Goal: Task Accomplishment & Management: Use online tool/utility

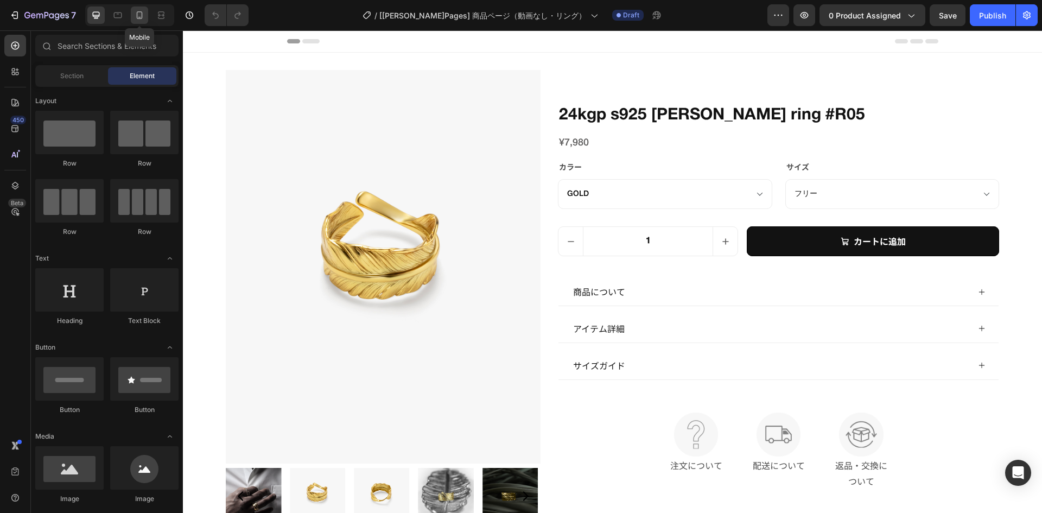
click at [142, 14] on icon at bounding box center [140, 15] width 6 height 8
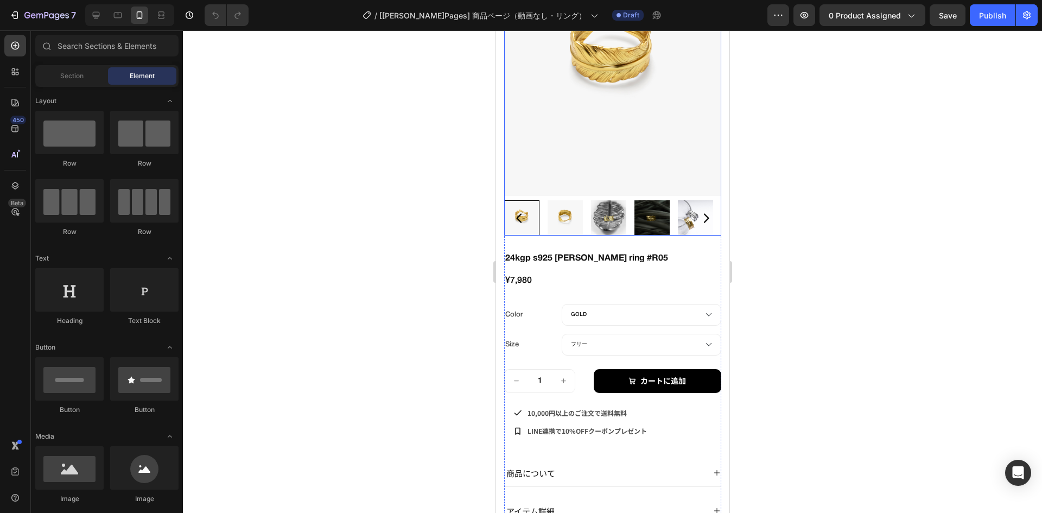
scroll to position [163, 0]
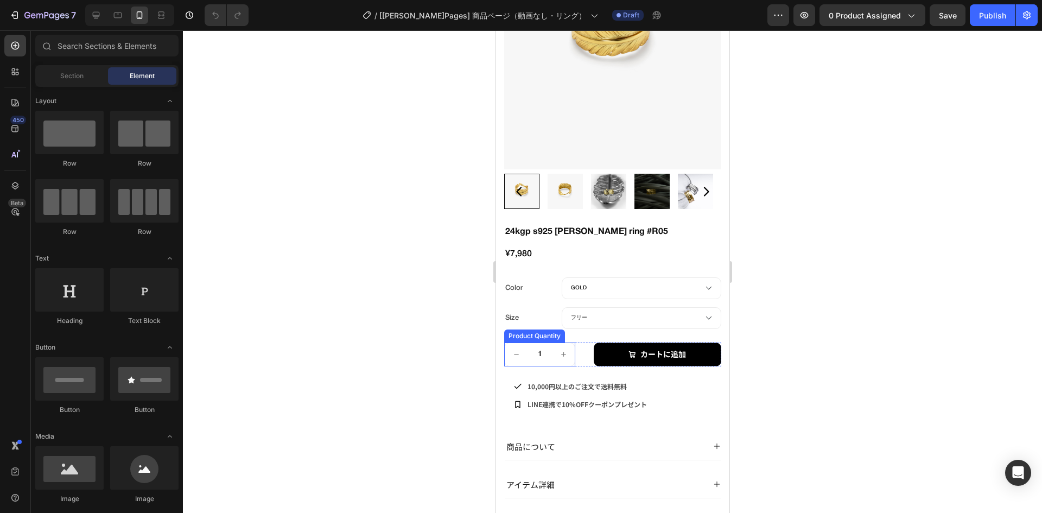
click at [532, 331] on div "Product Quantity" at bounding box center [534, 336] width 56 height 10
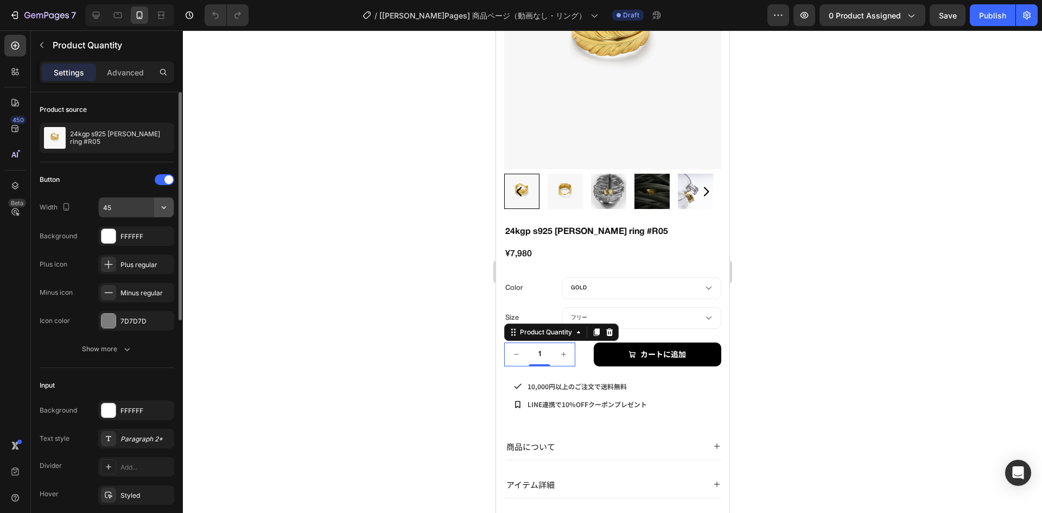
click at [164, 214] on button "button" at bounding box center [164, 208] width 20 height 20
click at [113, 231] on span "Full" at bounding box center [108, 235] width 11 height 10
click at [132, 212] on input "100%" at bounding box center [136, 208] width 75 height 20
click at [212, 12] on icon "Undo/Redo" at bounding box center [215, 15] width 11 height 11
type input "45"
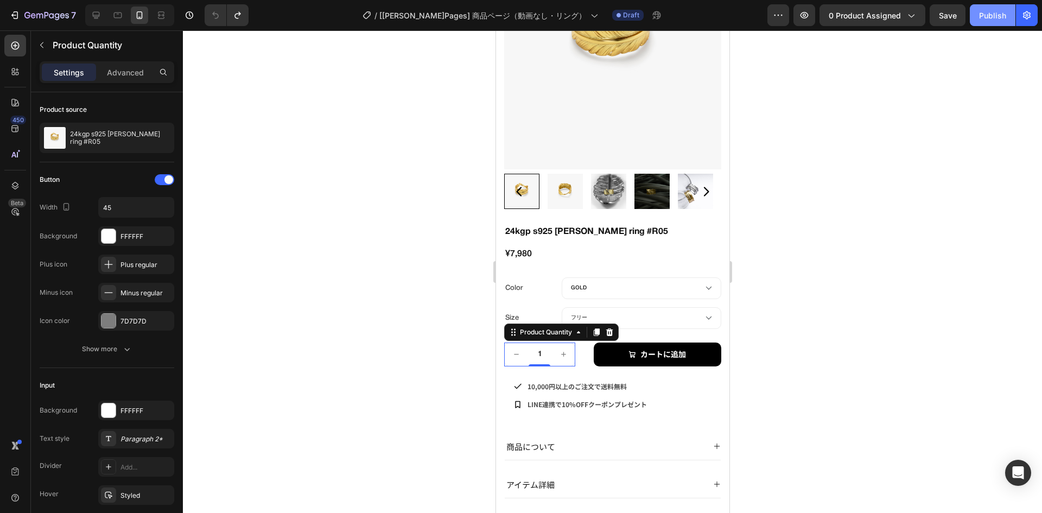
click at [991, 15] on div "Publish" at bounding box center [992, 15] width 27 height 11
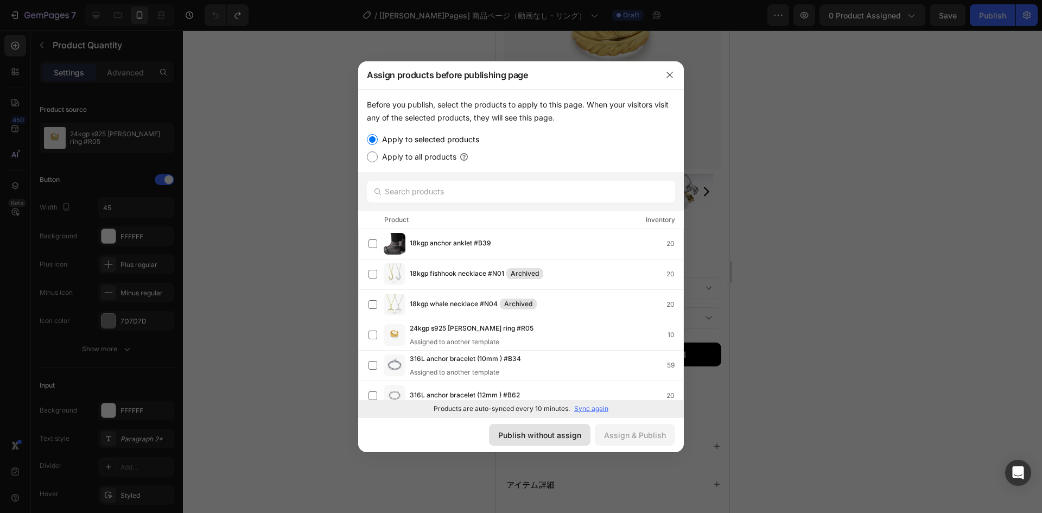
click at [542, 427] on button "Publish without assign" at bounding box center [540, 435] width 102 height 22
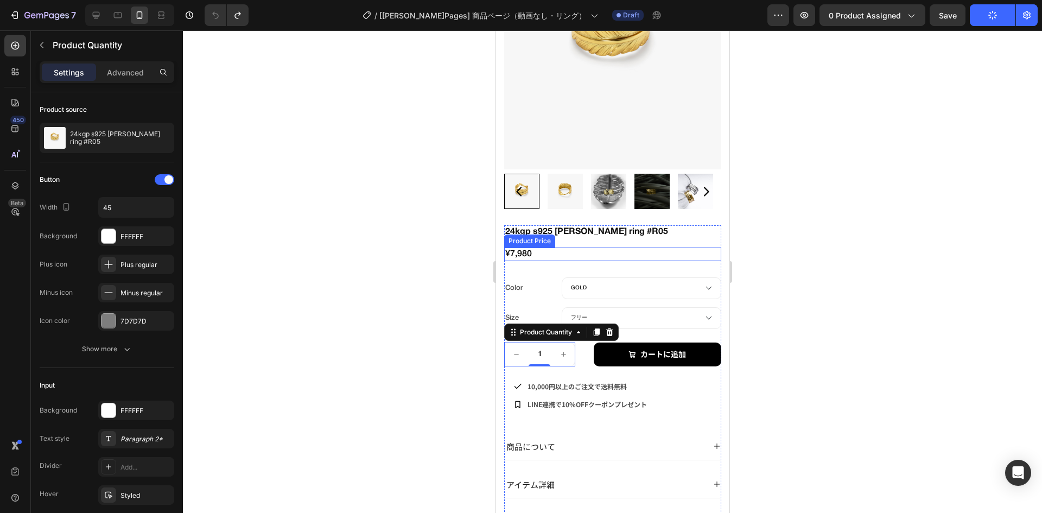
scroll to position [0, 0]
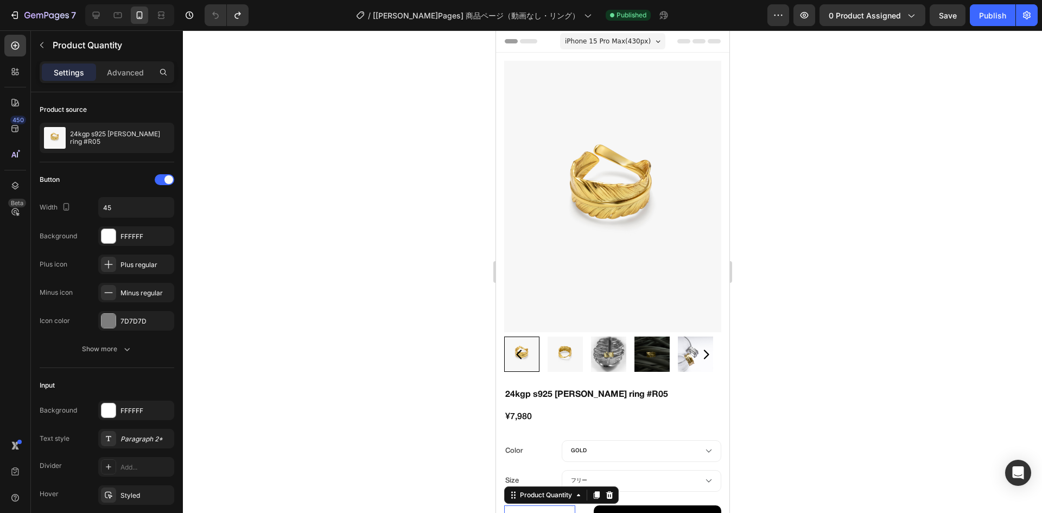
click at [579, 43] on span "iPhone 15 Pro Max ( 430 px)" at bounding box center [608, 41] width 86 height 11
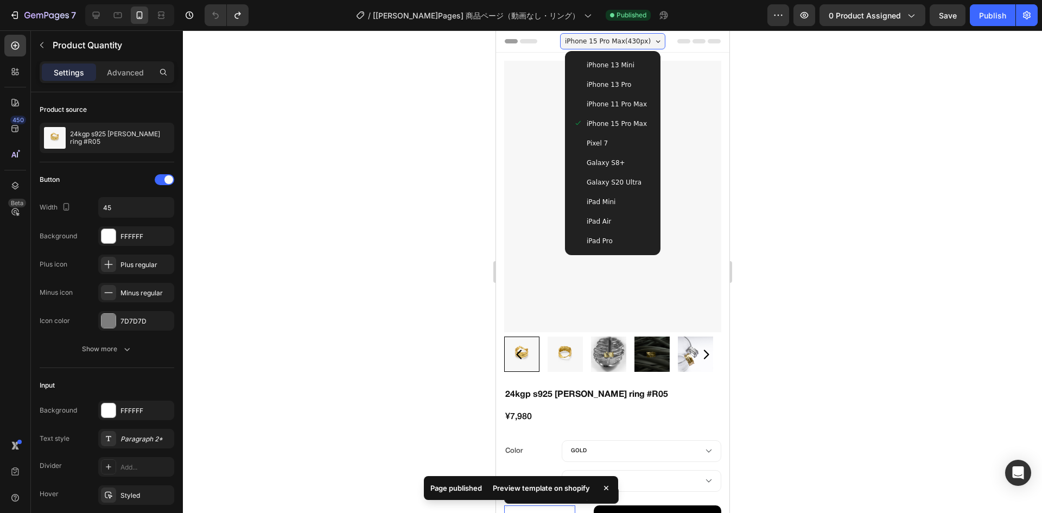
click at [601, 77] on div "iPhone 13 Pro" at bounding box center [612, 85] width 87 height 20
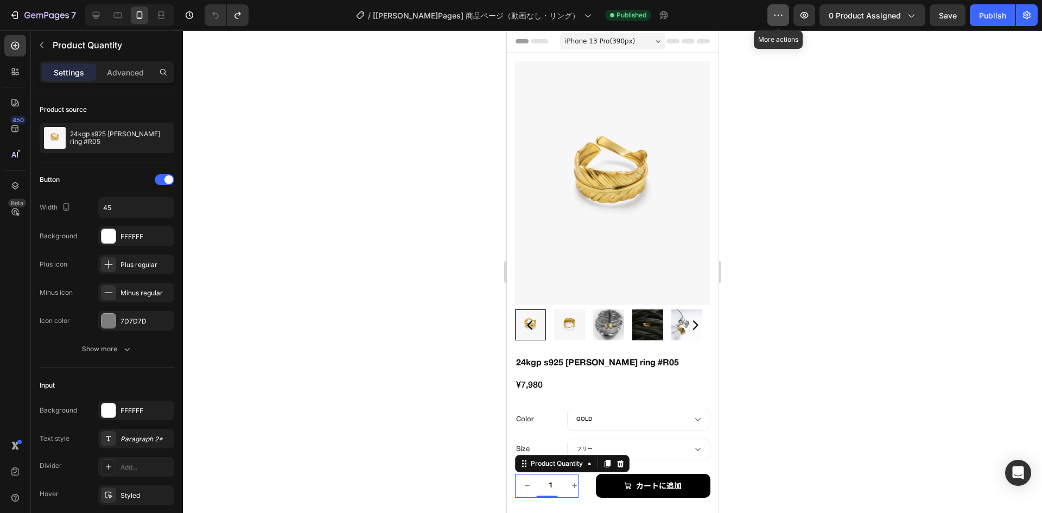
click at [784, 15] on button "button" at bounding box center [779, 15] width 22 height 22
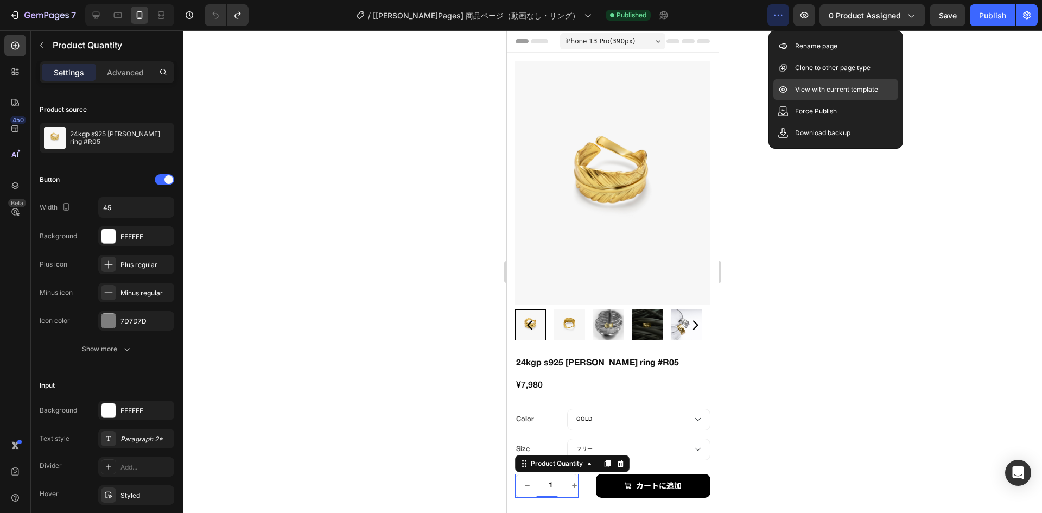
click at [832, 86] on p "View with current template" at bounding box center [836, 89] width 83 height 11
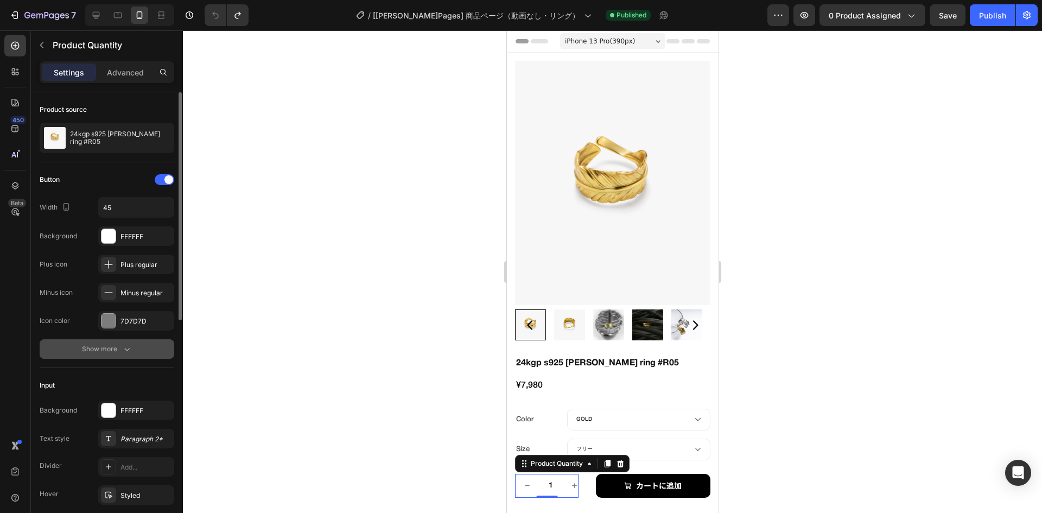
click at [74, 346] on button "Show more" at bounding box center [107, 349] width 135 height 20
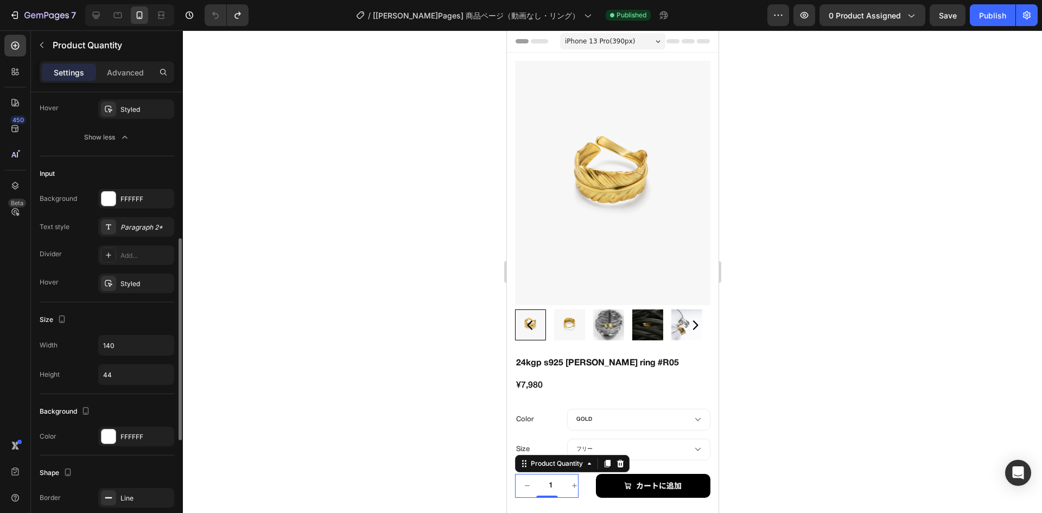
scroll to position [380, 0]
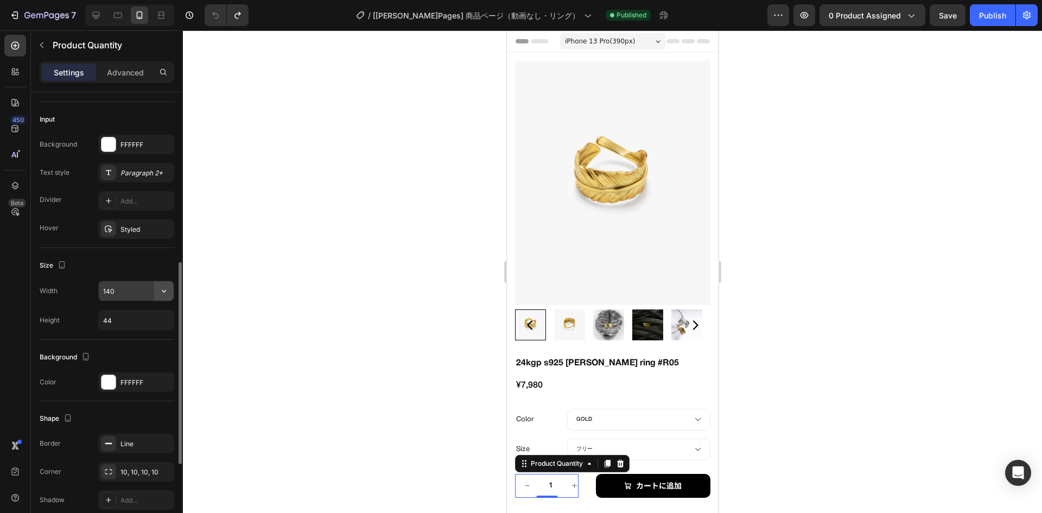
click at [161, 291] on icon "button" at bounding box center [164, 291] width 11 height 11
click at [136, 317] on p "Full 100%" at bounding box center [134, 319] width 62 height 10
click at [141, 293] on input "100%" at bounding box center [136, 291] width 75 height 20
type input "130"
click at [118, 254] on div "Size Width 130 Height 44" at bounding box center [107, 294] width 135 height 92
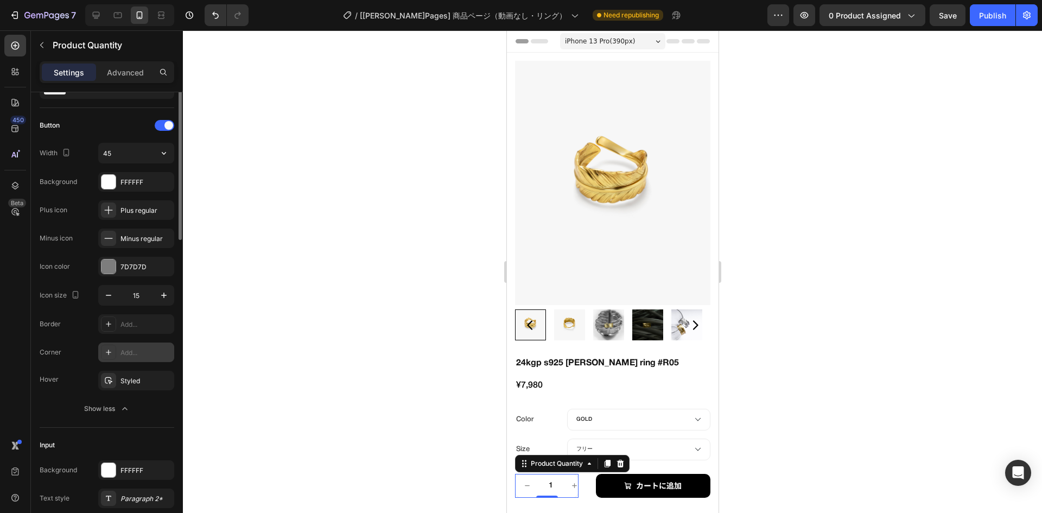
scroll to position [0, 0]
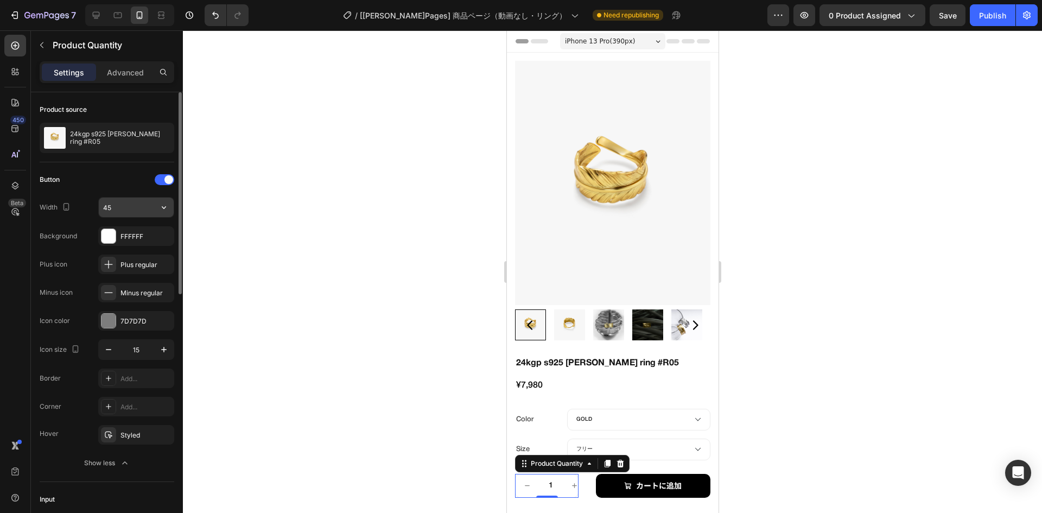
click at [159, 205] on icon "button" at bounding box center [164, 207] width 11 height 11
click at [131, 235] on p "Full 100%" at bounding box center [134, 235] width 62 height 10
type input "100%"
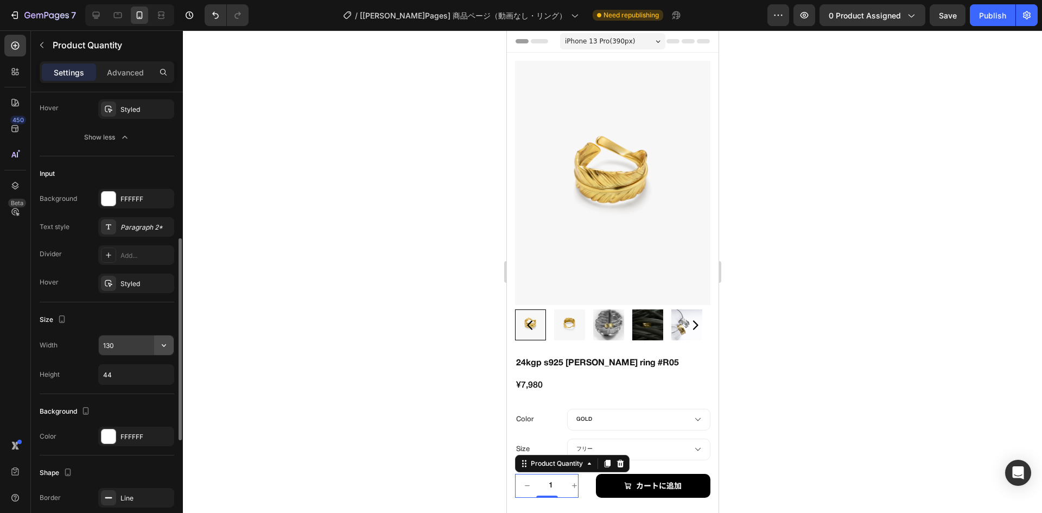
click at [161, 346] on icon "button" at bounding box center [164, 345] width 11 height 11
click at [125, 370] on p "Full 100%" at bounding box center [134, 373] width 62 height 10
type input "100%"
click at [115, 321] on div "Size" at bounding box center [107, 319] width 135 height 17
click at [163, 375] on icon "button" at bounding box center [164, 374] width 11 height 11
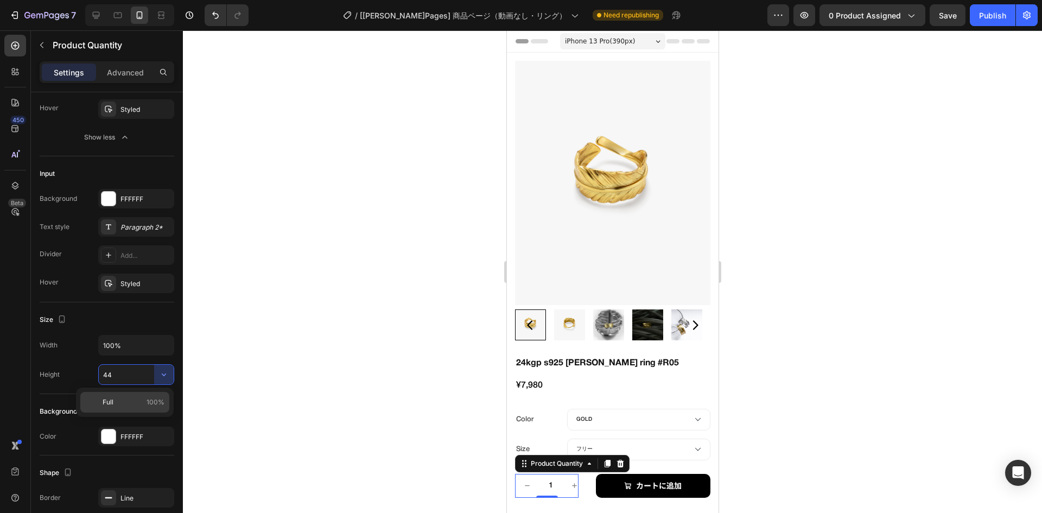
click at [151, 396] on div "Full 100%" at bounding box center [124, 402] width 89 height 21
type input "100%"
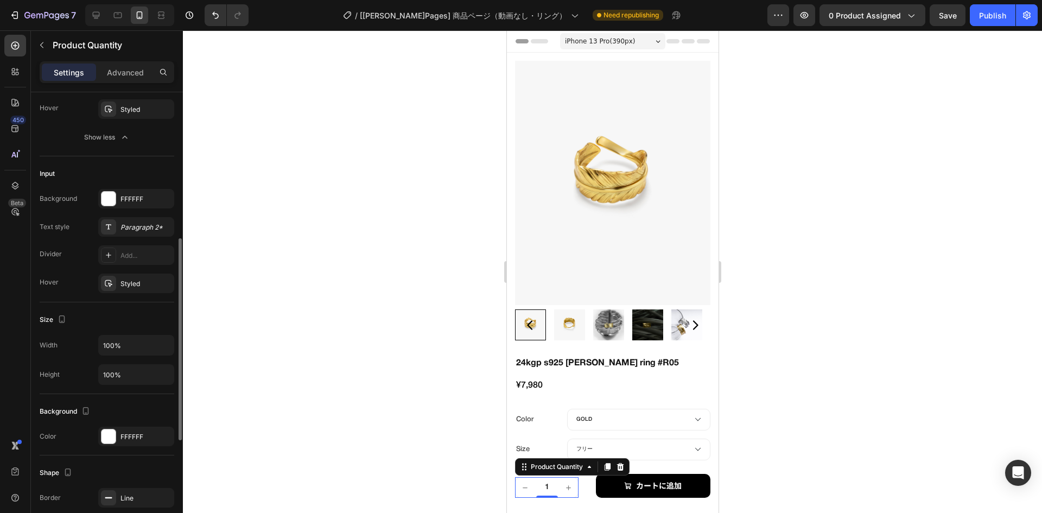
click at [129, 308] on div "Size Width 100% Height 100%" at bounding box center [107, 348] width 135 height 92
click at [845, 373] on div at bounding box center [612, 271] width 859 height 483
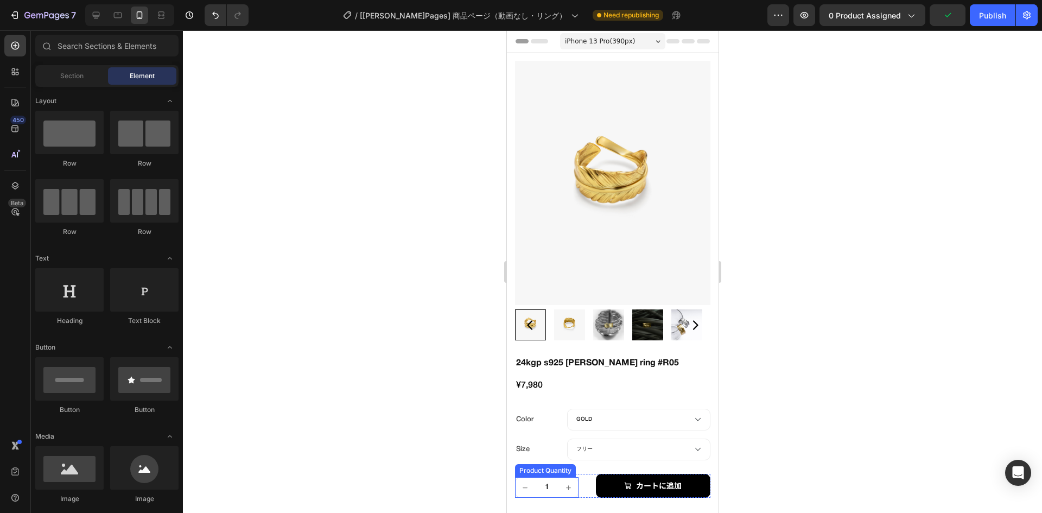
click at [542, 466] on div "Product Quantity" at bounding box center [545, 471] width 56 height 10
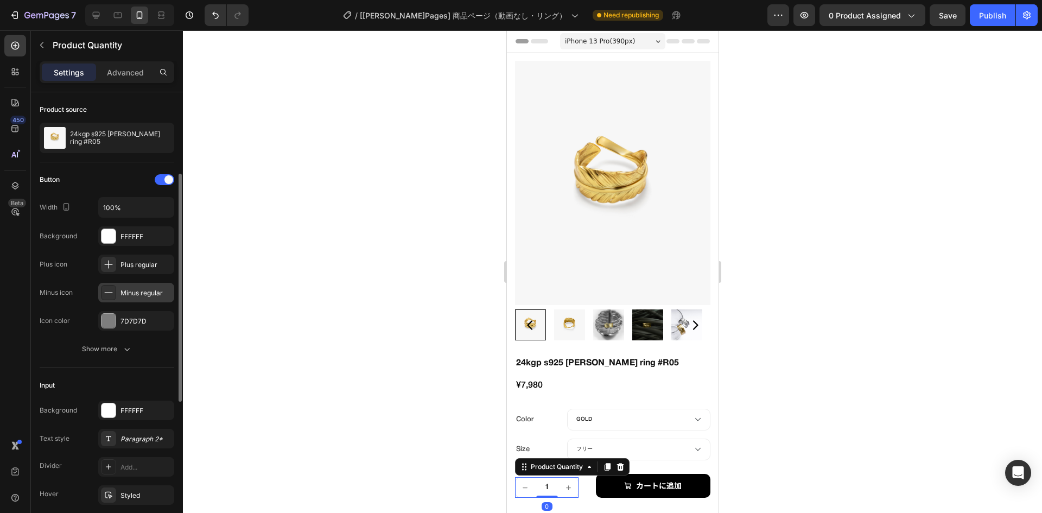
scroll to position [271, 0]
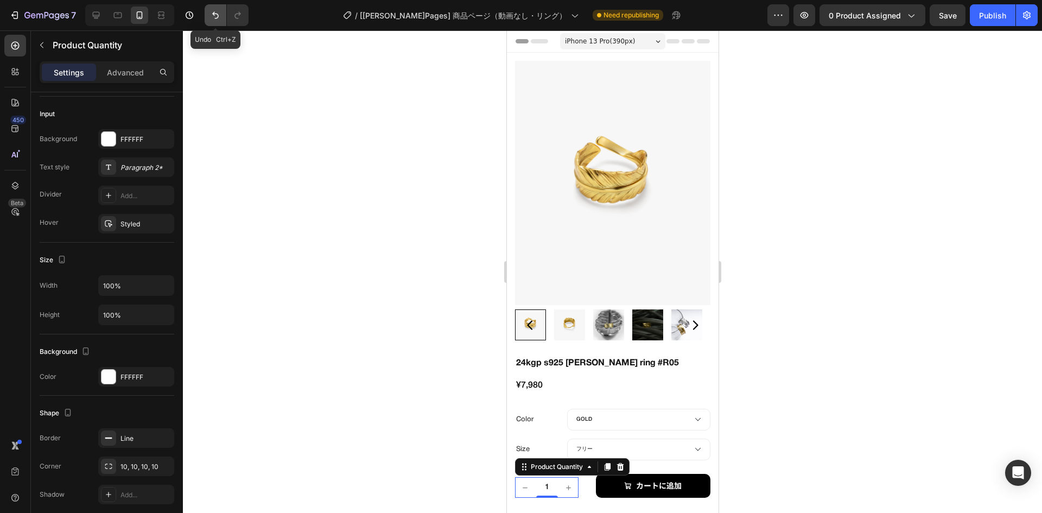
click at [213, 14] on icon "Undo/Redo" at bounding box center [215, 15] width 7 height 7
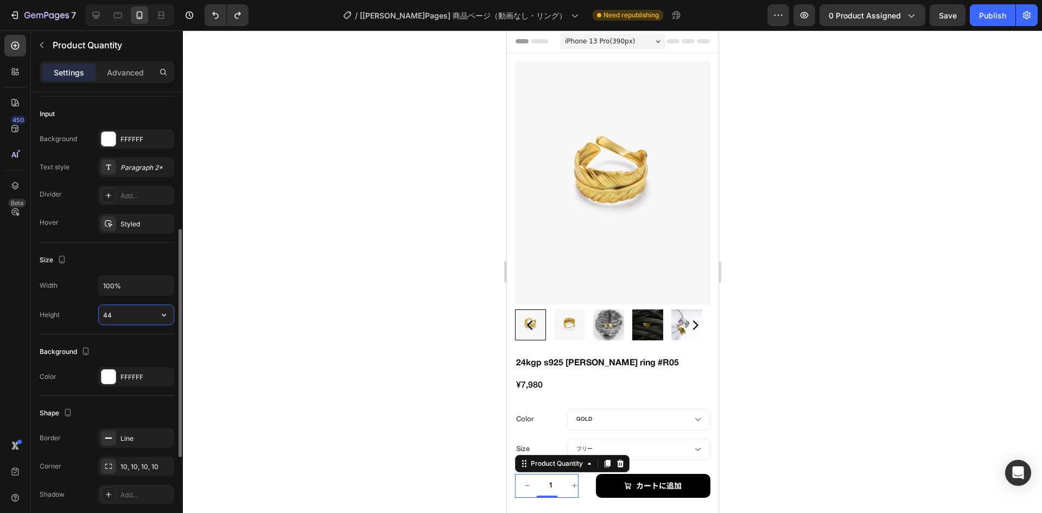
click at [127, 317] on input "44" at bounding box center [136, 315] width 75 height 20
type input "44"
click at [119, 288] on input "100%" at bounding box center [136, 286] width 75 height 20
click at [119, 288] on input "44%" at bounding box center [136, 286] width 75 height 20
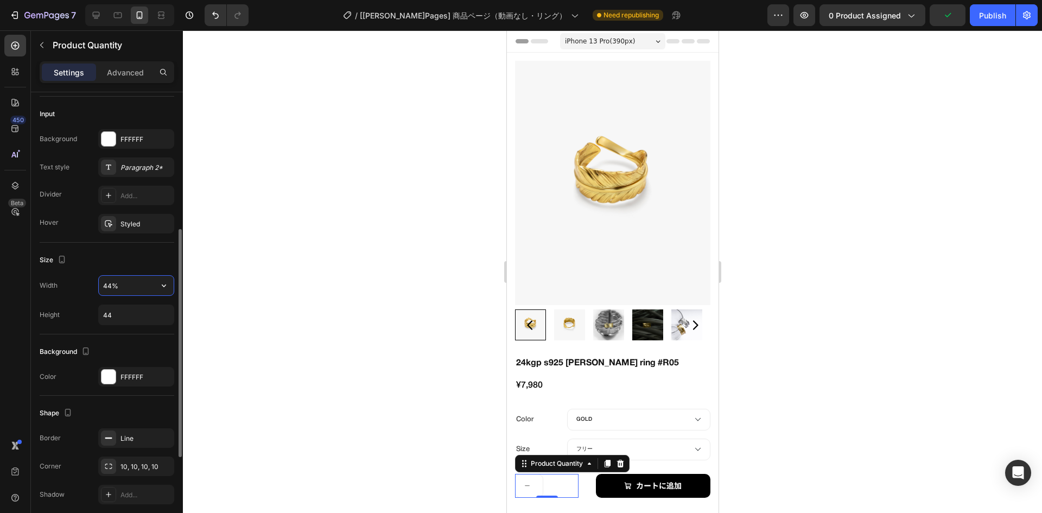
click at [119, 288] on input "44%" at bounding box center [136, 286] width 75 height 20
click at [142, 265] on div "Size" at bounding box center [107, 259] width 135 height 17
click at [163, 280] on icon "button" at bounding box center [164, 285] width 11 height 11
click at [126, 309] on p "Full 100%" at bounding box center [134, 313] width 62 height 10
type input "100%"
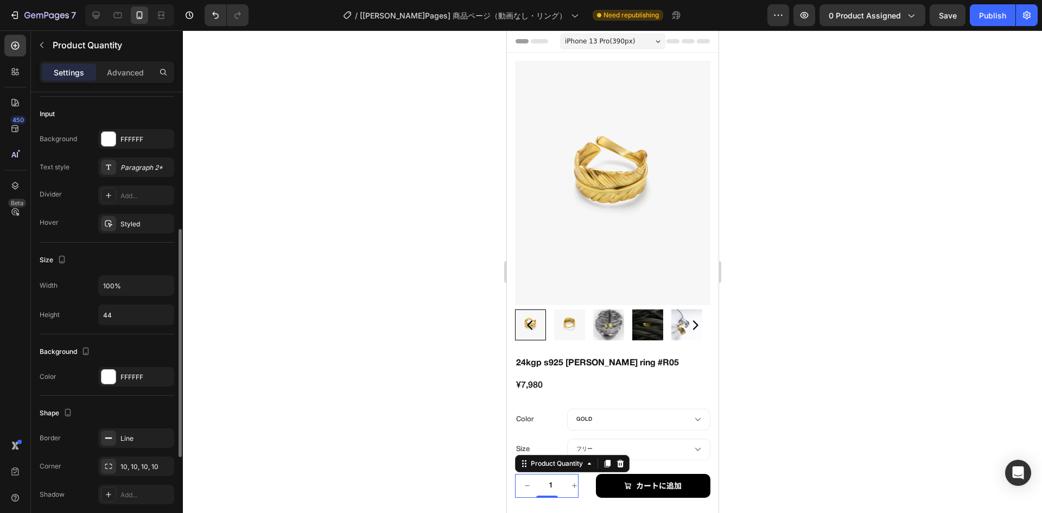
click at [118, 264] on div "Size" at bounding box center [107, 259] width 135 height 17
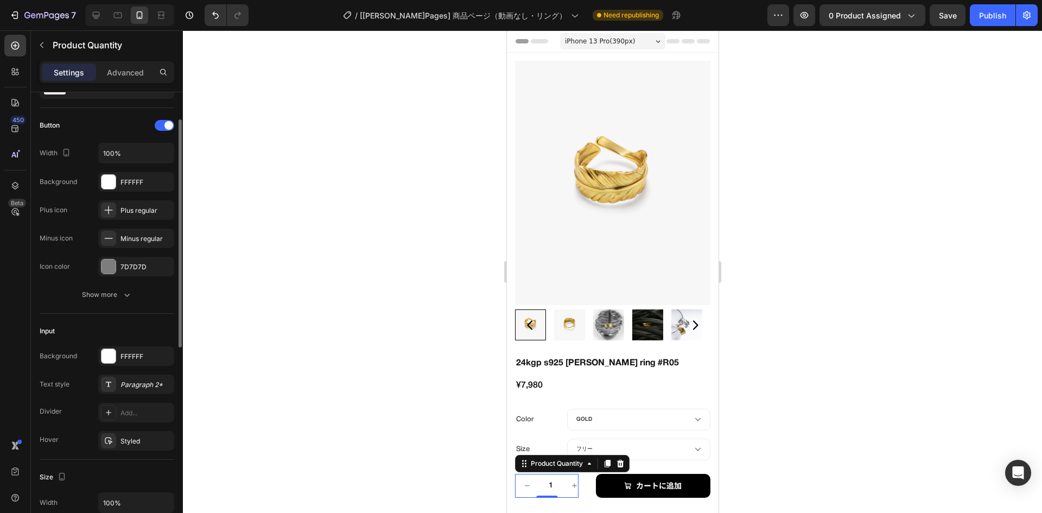
scroll to position [0, 0]
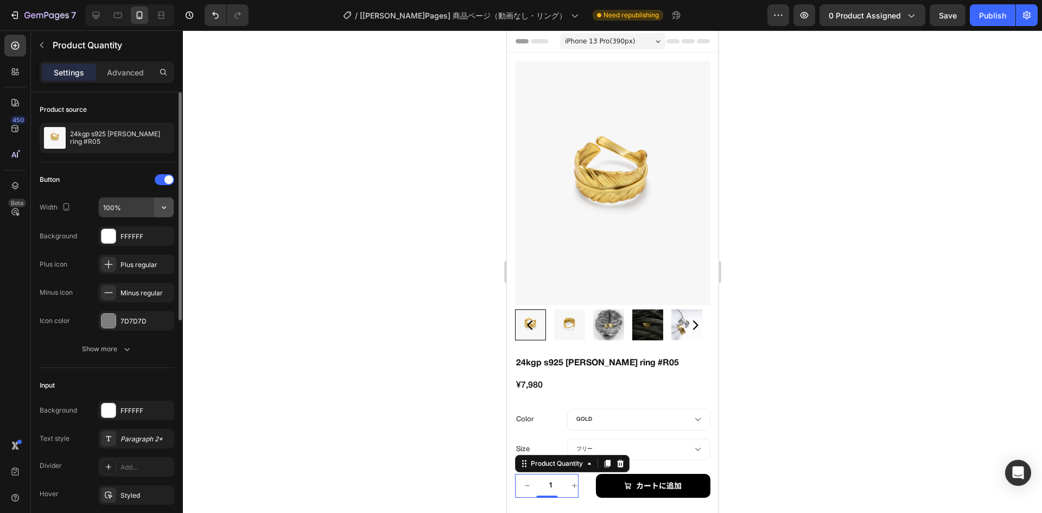
click at [161, 205] on icon "button" at bounding box center [164, 207] width 11 height 11
click at [131, 207] on input "100%" at bounding box center [136, 208] width 75 height 20
type input "30"
click at [113, 185] on div "Button" at bounding box center [107, 179] width 135 height 17
click at [802, 321] on div at bounding box center [612, 271] width 859 height 483
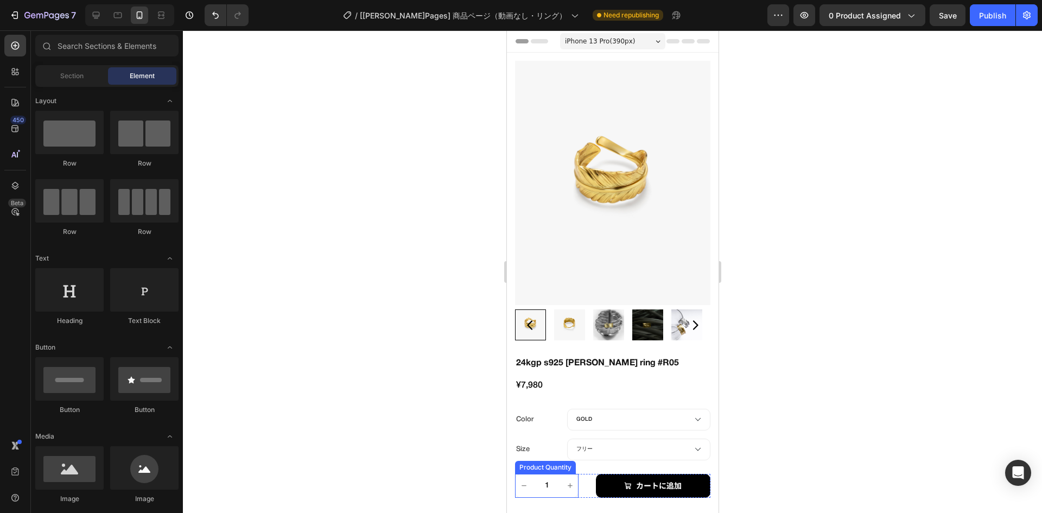
click at [554, 461] on div "Product Quantity" at bounding box center [545, 467] width 61 height 13
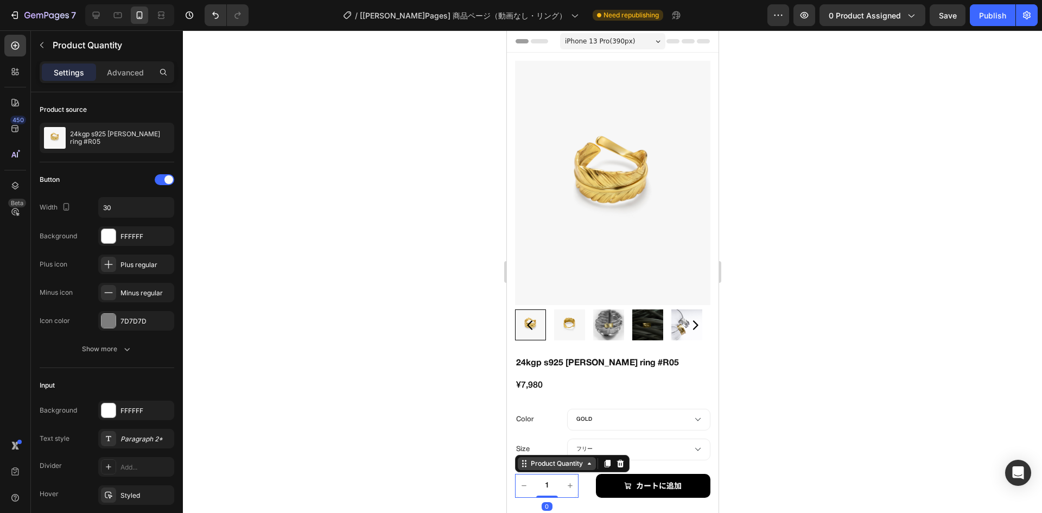
click at [541, 458] on div "Product Quantity" at bounding box center [556, 463] width 78 height 13
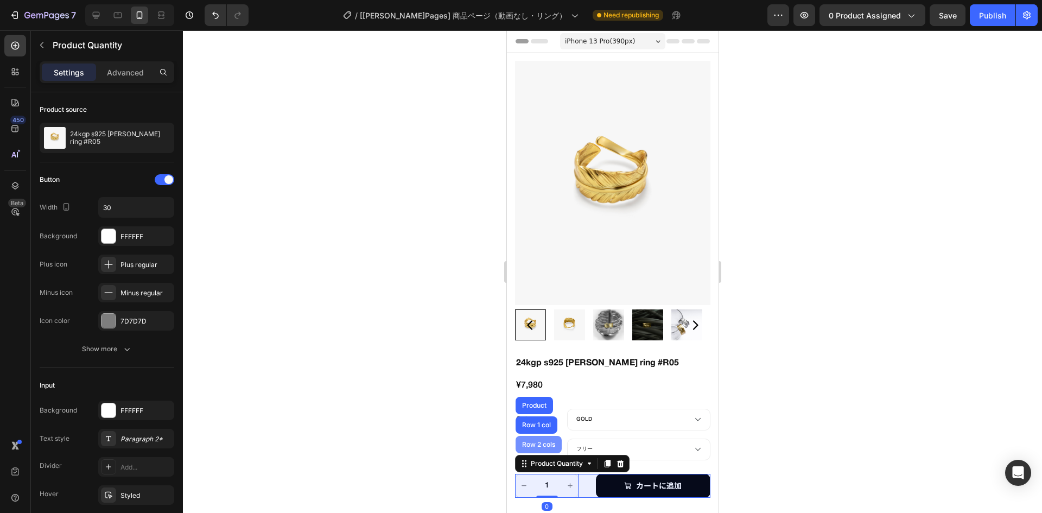
click at [541, 439] on div "Row 2 cols" at bounding box center [538, 444] width 46 height 17
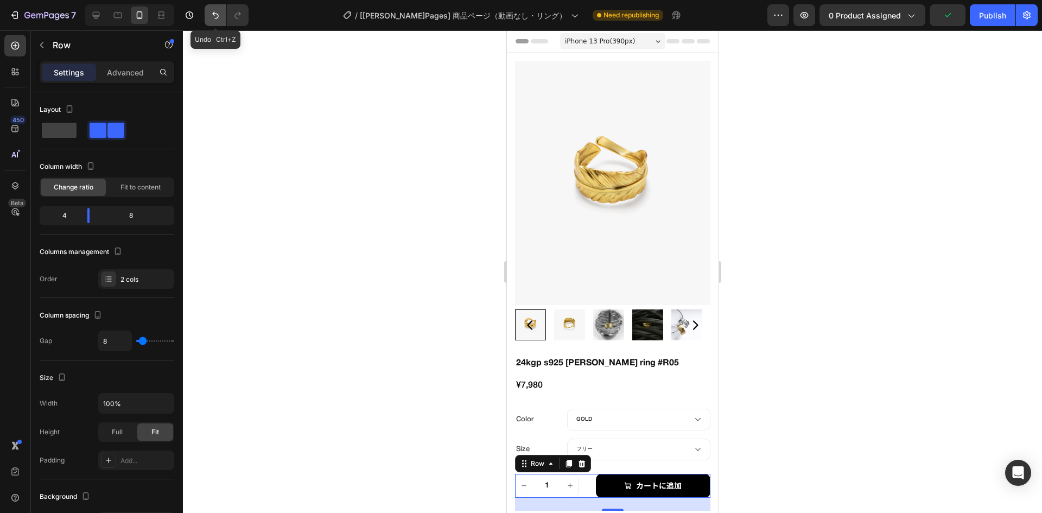
click at [221, 12] on icon "Undo/Redo" at bounding box center [215, 15] width 11 height 11
click at [542, 474] on input "1" at bounding box center [550, 485] width 24 height 23
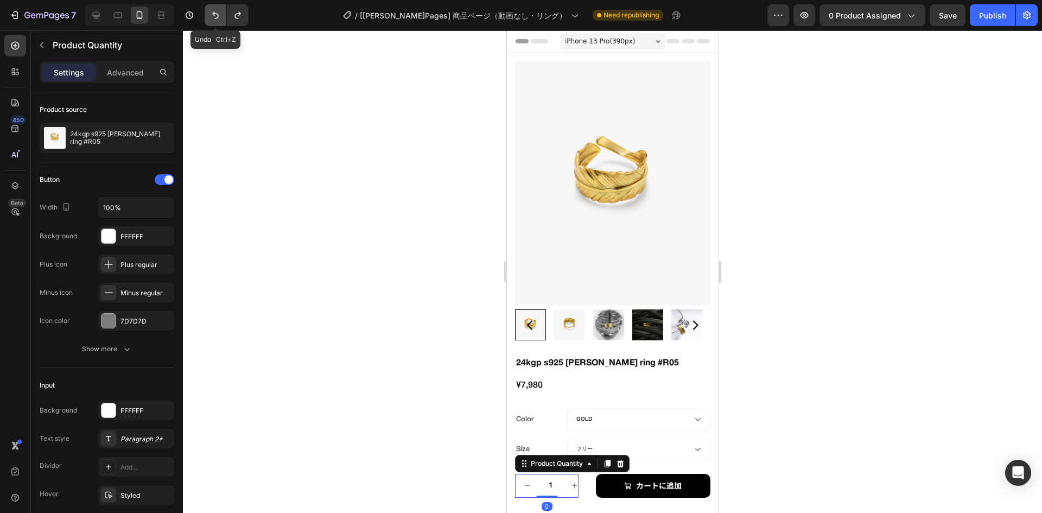
click at [221, 9] on button "Undo/Redo" at bounding box center [216, 15] width 22 height 22
type input "130"
click at [221, 9] on button "Undo/Redo" at bounding box center [216, 15] width 22 height 22
type input "45"
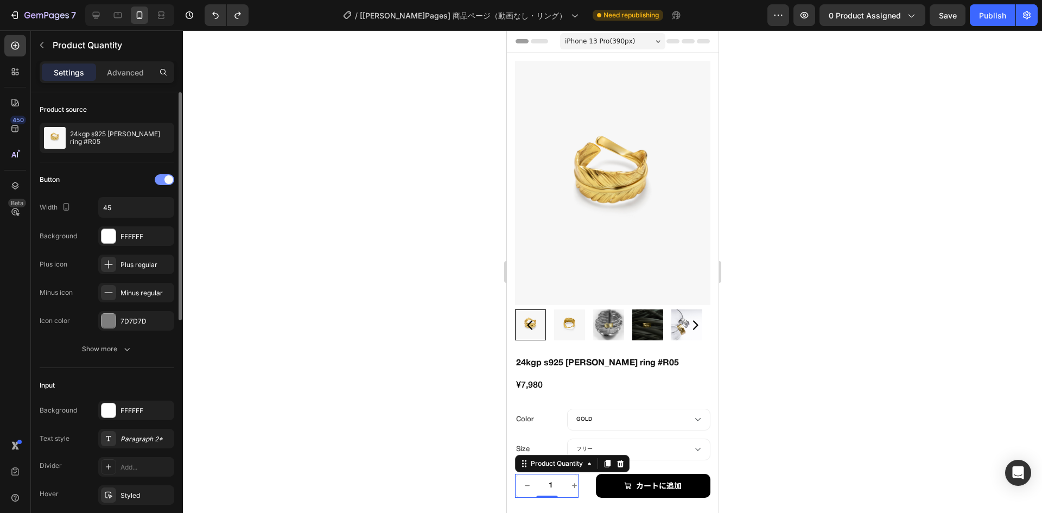
click at [161, 178] on div at bounding box center [165, 179] width 20 height 11
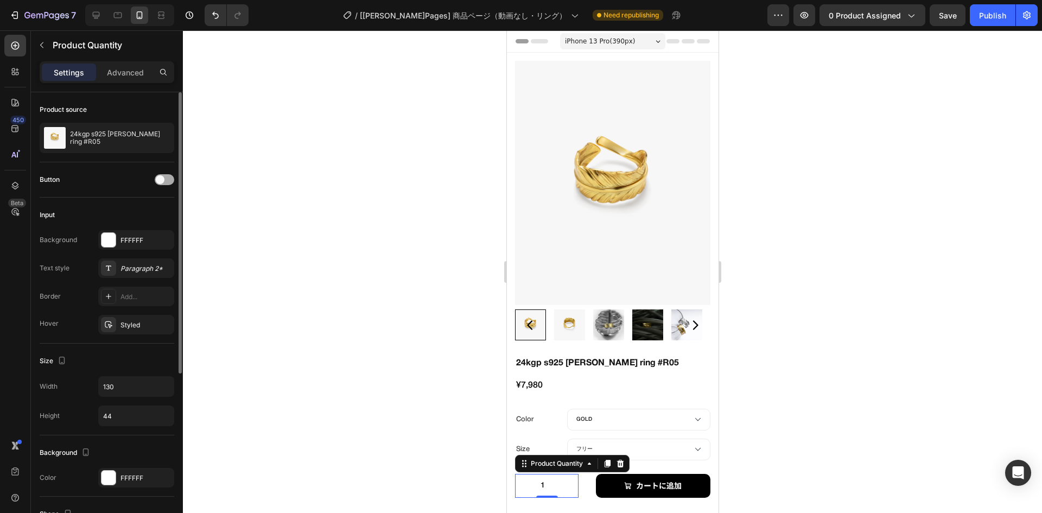
click at [161, 178] on span at bounding box center [160, 179] width 9 height 9
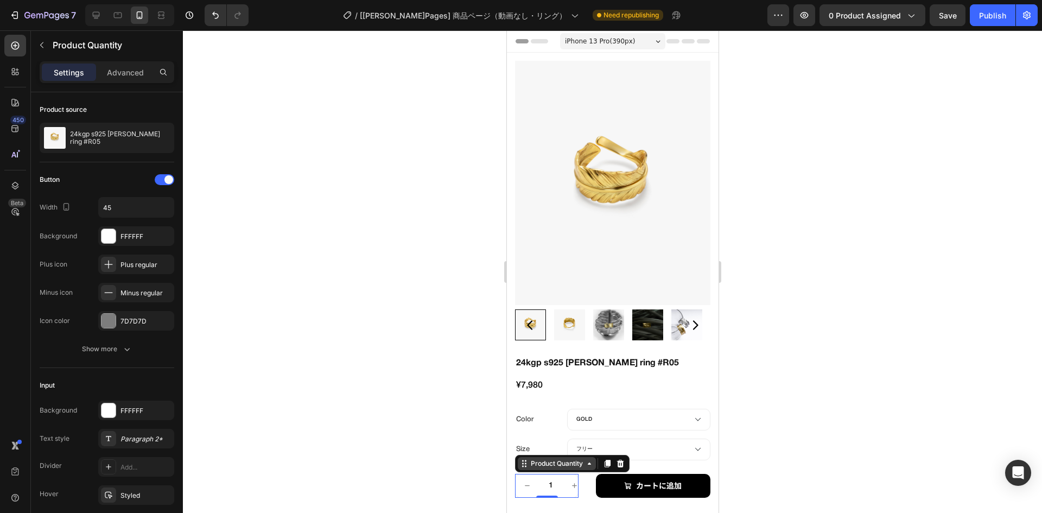
click at [536, 459] on div "Product Quantity" at bounding box center [556, 464] width 56 height 10
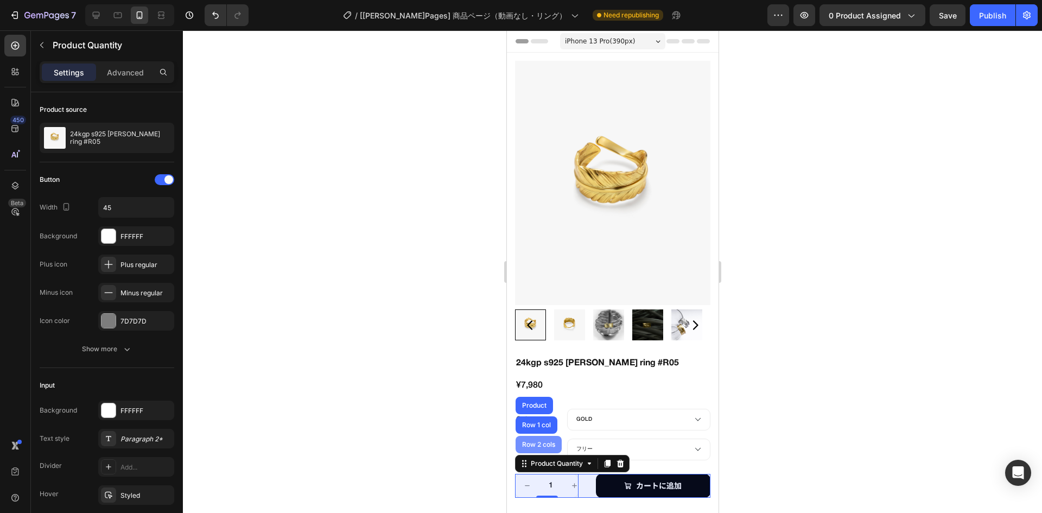
click at [535, 441] on div "Row 2 cols" at bounding box center [538, 444] width 37 height 7
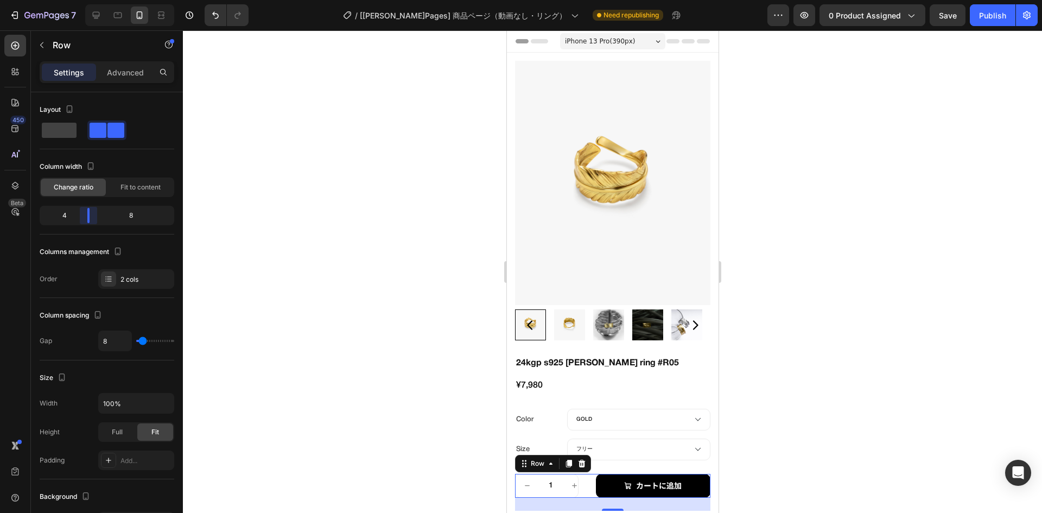
click at [89, 0] on body "7 Version history / [[PERSON_NAME]Pages] 商品ページ（動画なし・リング） Need republishing Prev…" at bounding box center [521, 0] width 1042 height 0
click at [128, 187] on span "Fit to content" at bounding box center [141, 187] width 40 height 10
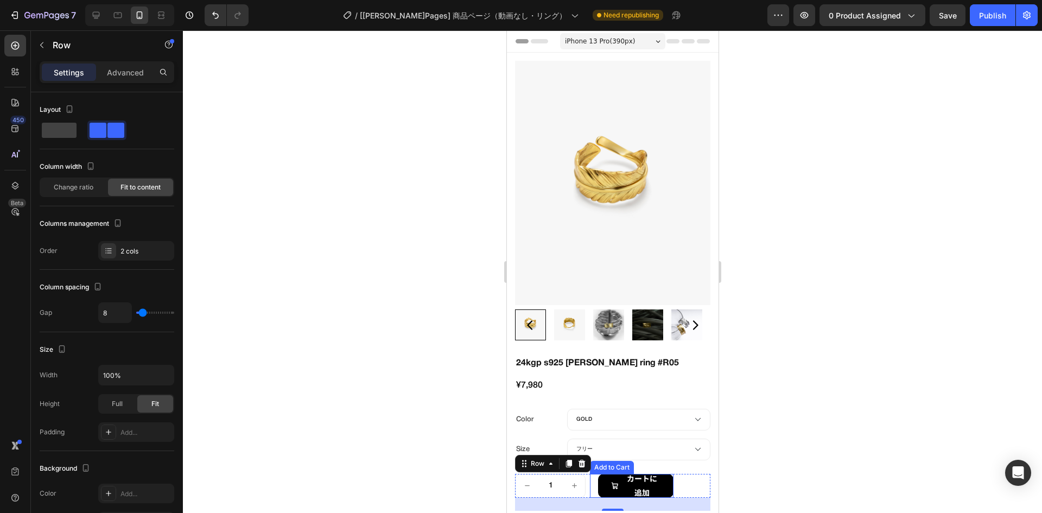
click at [603, 463] on div "Add to Cart" at bounding box center [612, 468] width 40 height 10
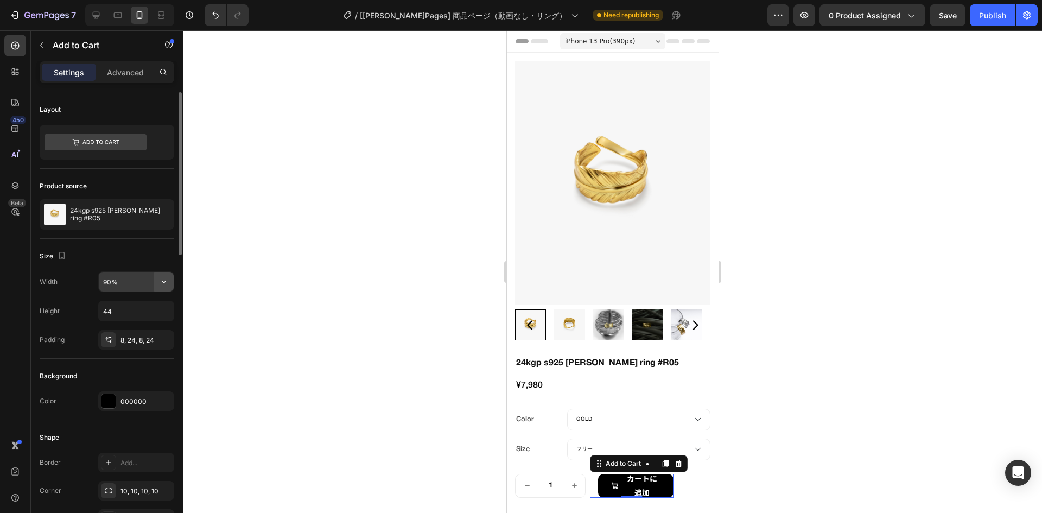
click at [163, 283] on icon "button" at bounding box center [164, 281] width 11 height 11
click at [141, 326] on p "Full 100%" at bounding box center [134, 330] width 62 height 10
click at [129, 261] on div "Size" at bounding box center [107, 256] width 135 height 17
click at [607, 459] on div "Add to Cart" at bounding box center [623, 464] width 40 height 10
click at [157, 281] on button "button" at bounding box center [164, 282] width 20 height 20
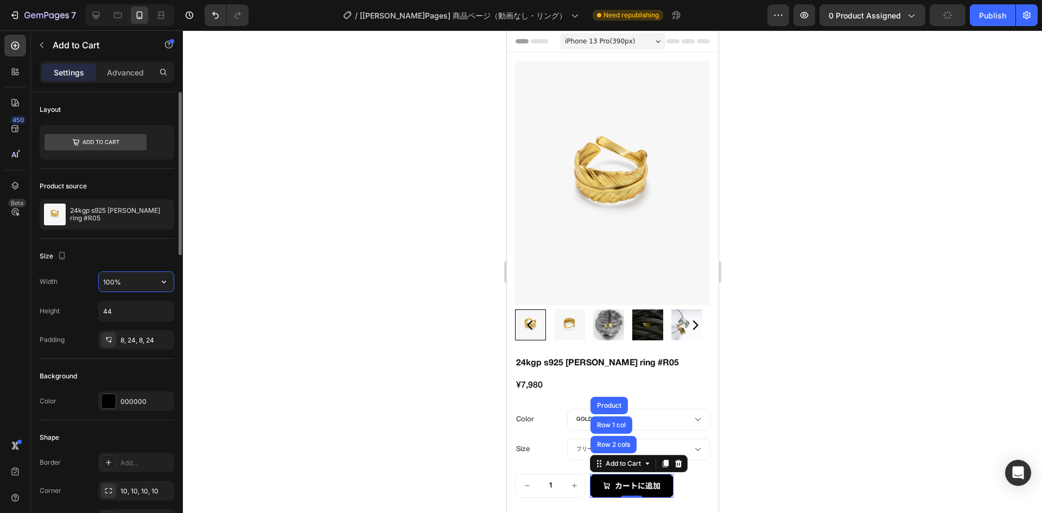
click at [126, 278] on input "100%" at bounding box center [136, 282] width 75 height 20
click at [130, 256] on div "Size" at bounding box center [107, 256] width 135 height 17
type input "1200"
click at [116, 12] on icon at bounding box center [117, 15] width 11 height 11
type input "Auto"
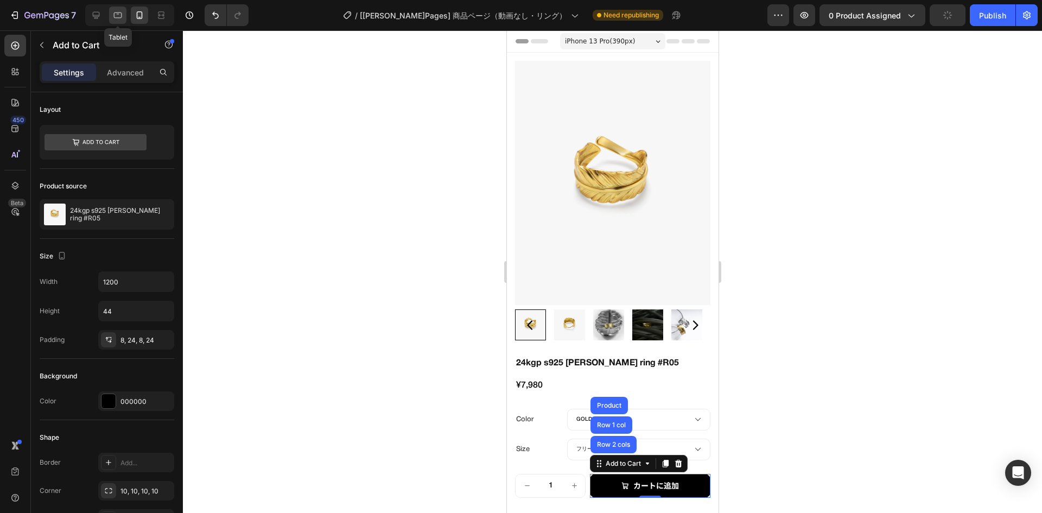
type input "Auto"
type input "16"
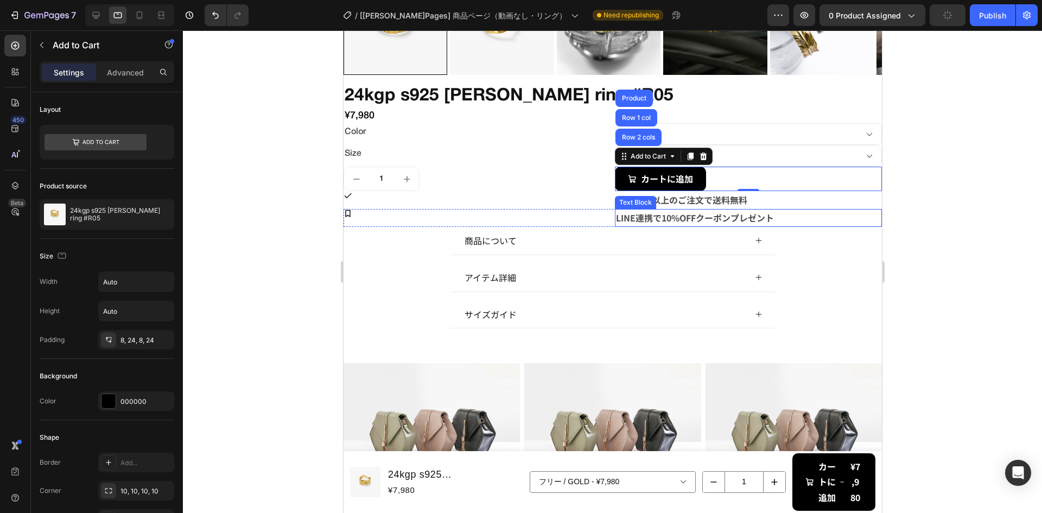
scroll to position [515, 0]
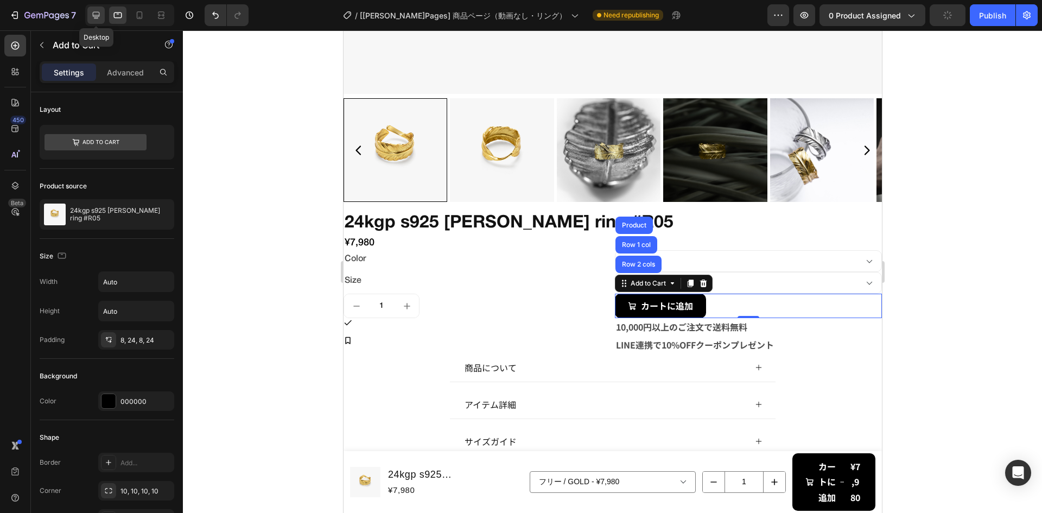
click at [96, 16] on icon at bounding box center [96, 15] width 7 height 7
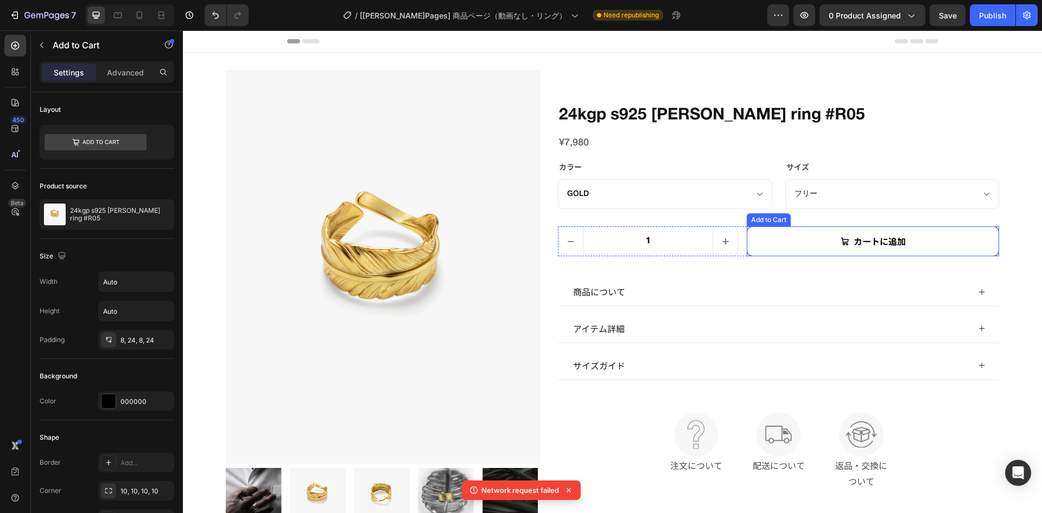
click at [747, 241] on button "カートに追加" at bounding box center [873, 241] width 252 height 30
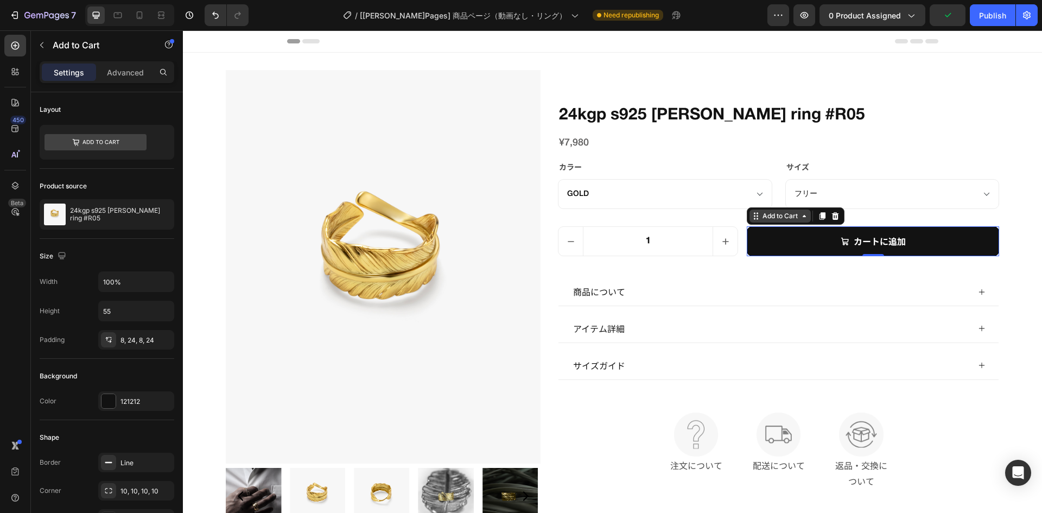
click at [763, 213] on div "Add to Cart" at bounding box center [781, 216] width 40 height 10
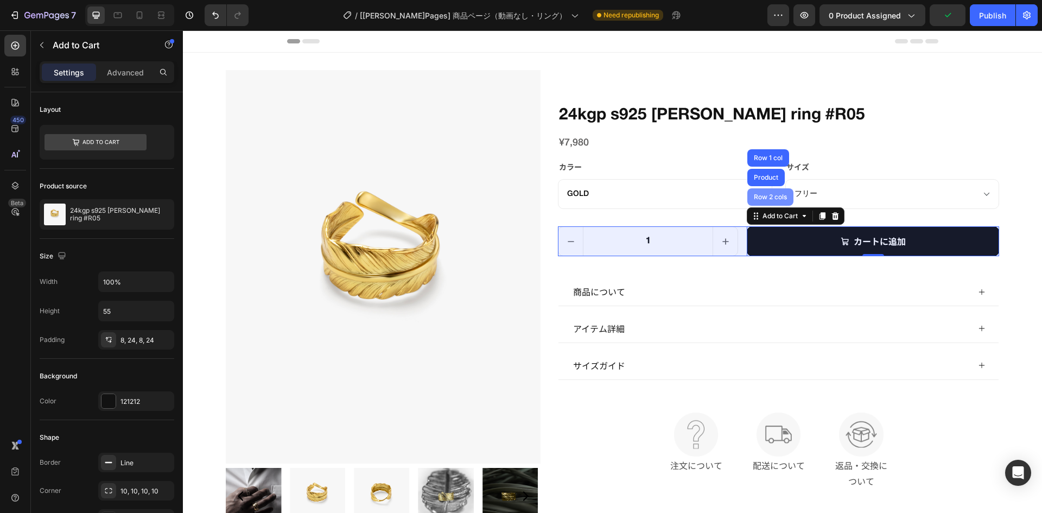
click at [761, 200] on div "Row 2 cols" at bounding box center [771, 196] width 46 height 17
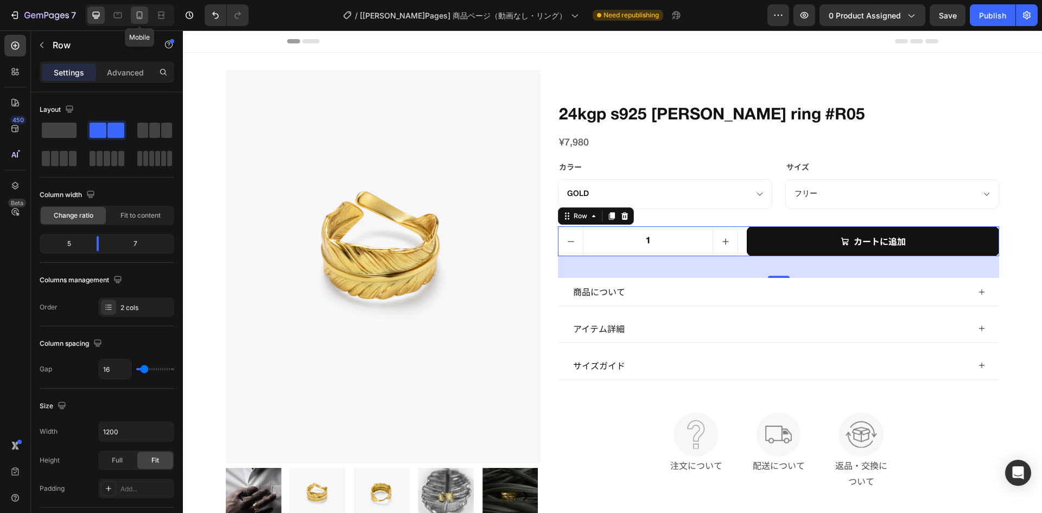
click at [139, 17] on icon at bounding box center [140, 15] width 6 height 8
type input "0"
type input "100%"
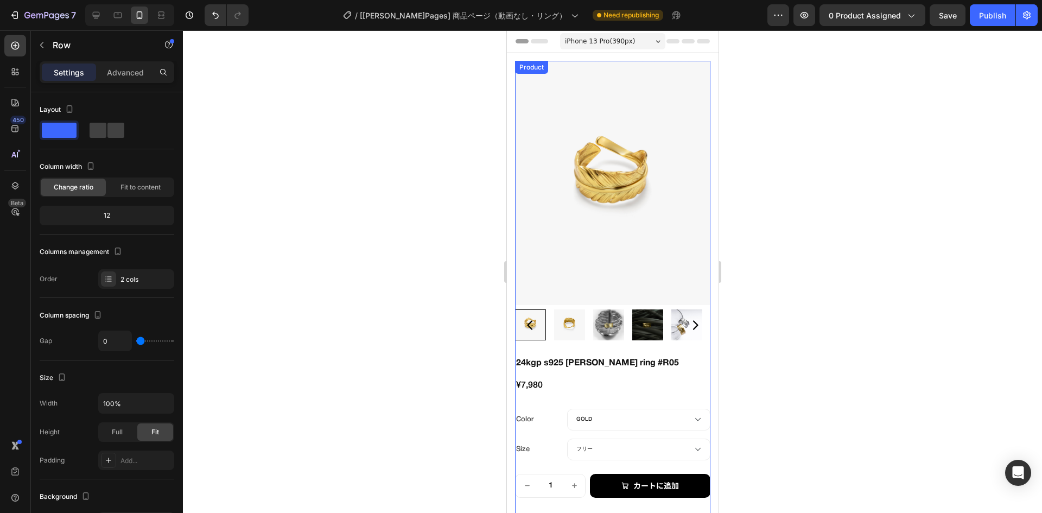
scroll to position [71, 0]
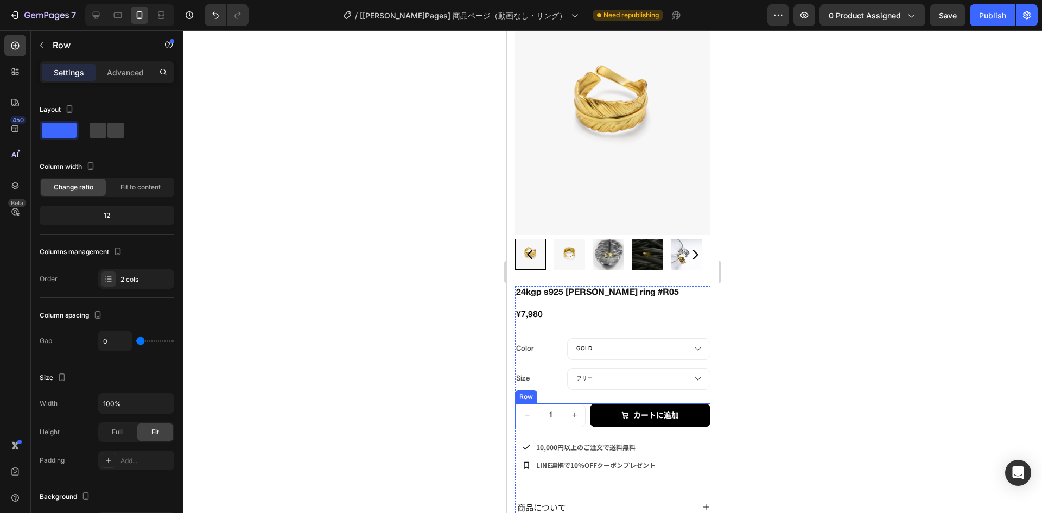
click at [586, 403] on div "1 Product Quantity カートに追加 Add to Cart Row" at bounding box center [612, 415] width 195 height 24
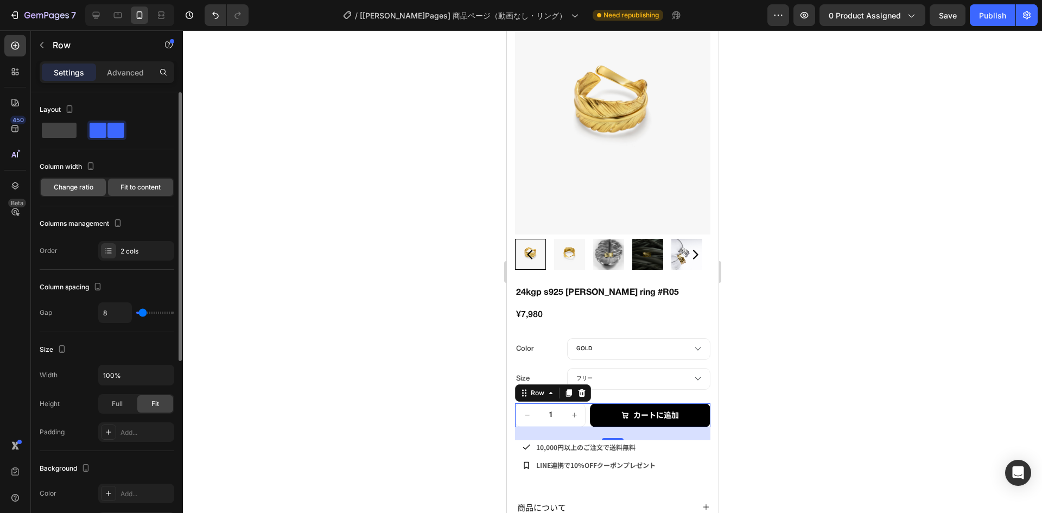
click at [84, 186] on span "Change ratio" at bounding box center [74, 187] width 40 height 10
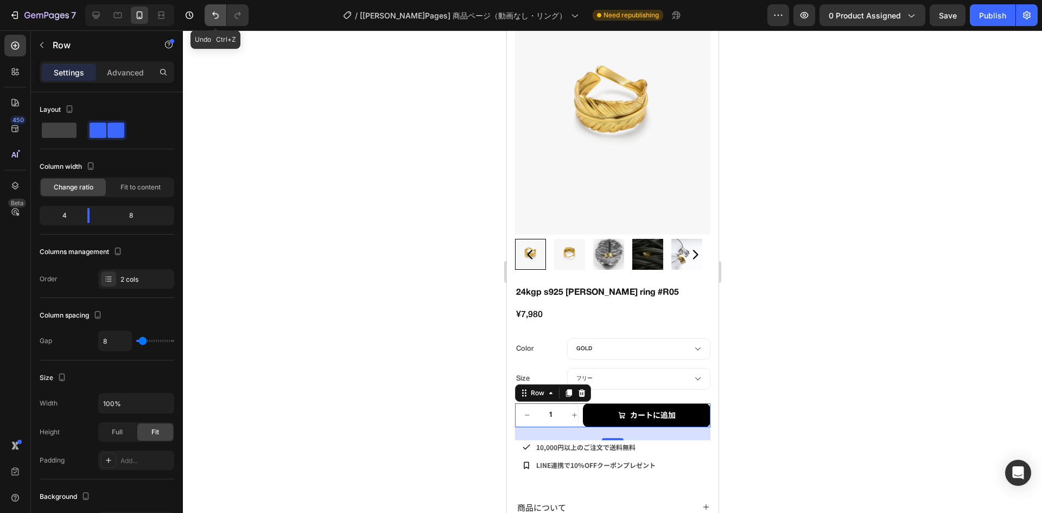
click at [214, 16] on icon "Undo/Redo" at bounding box center [215, 15] width 11 height 11
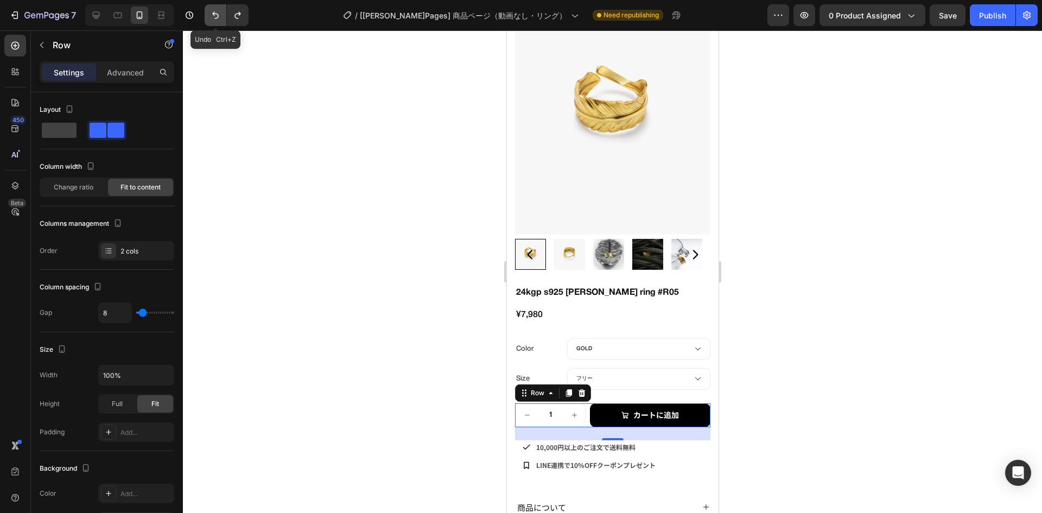
click at [214, 16] on icon "Undo/Redo" at bounding box center [215, 15] width 11 height 11
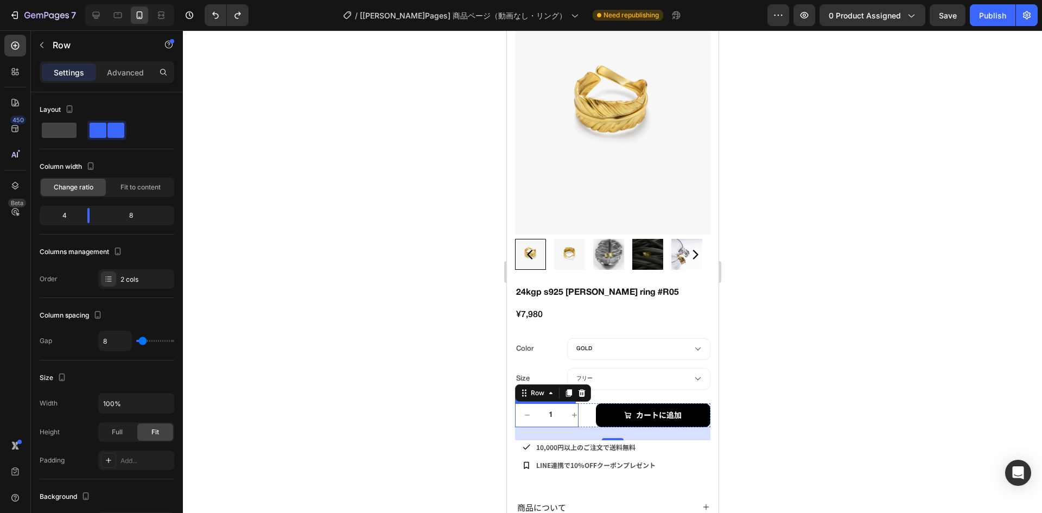
click at [539, 404] on input "1" at bounding box center [550, 415] width 24 height 23
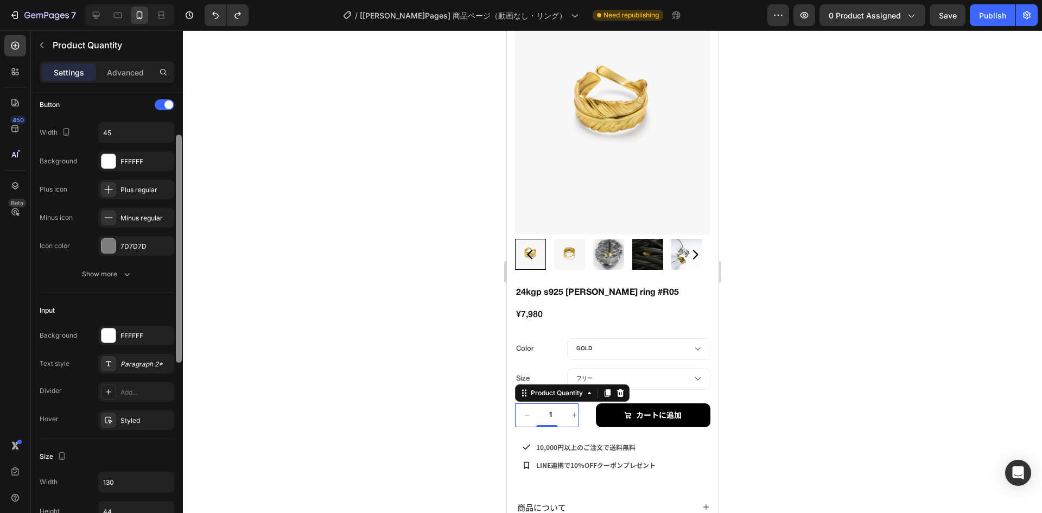
scroll to position [78, 0]
drag, startPoint x: 178, startPoint y: 222, endPoint x: 183, endPoint y: 234, distance: 13.1
click at [183, 0] on div "7 Version history / [[PERSON_NAME]Pages] 商品ページ（動画なし・リング） Need republishing Prev…" at bounding box center [521, 0] width 1042 height 0
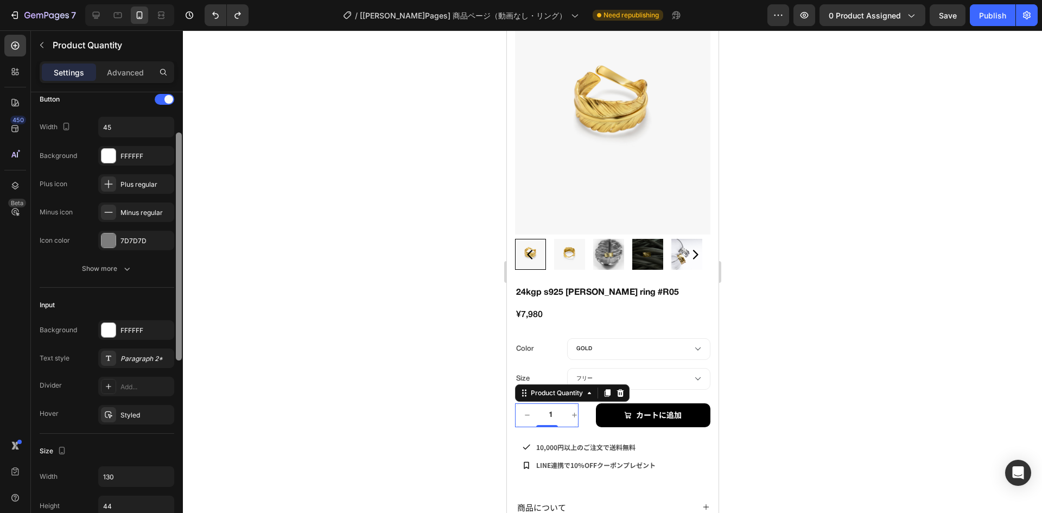
click at [179, 233] on div at bounding box center [179, 246] width 6 height 228
click at [547, 388] on div "Product Quantity" at bounding box center [556, 393] width 56 height 10
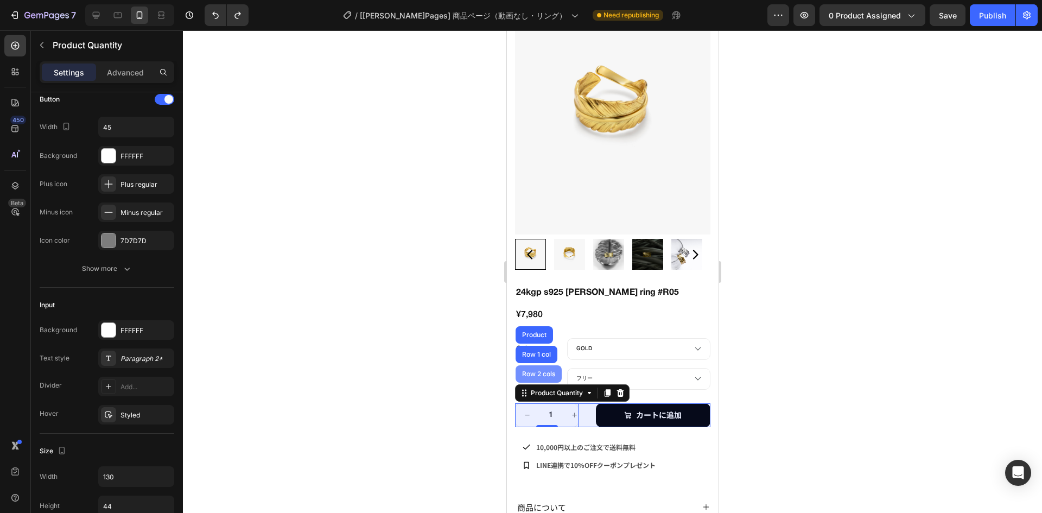
drag, startPoint x: 542, startPoint y: 366, endPoint x: 799, endPoint y: 274, distance: 273.5
click at [542, 371] on div "Row 2 cols" at bounding box center [538, 374] width 37 height 7
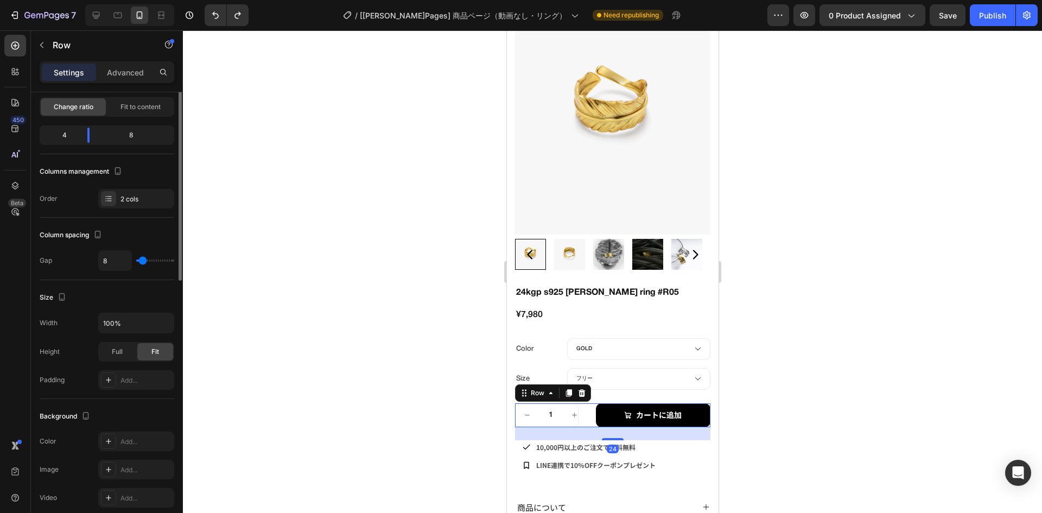
scroll to position [0, 0]
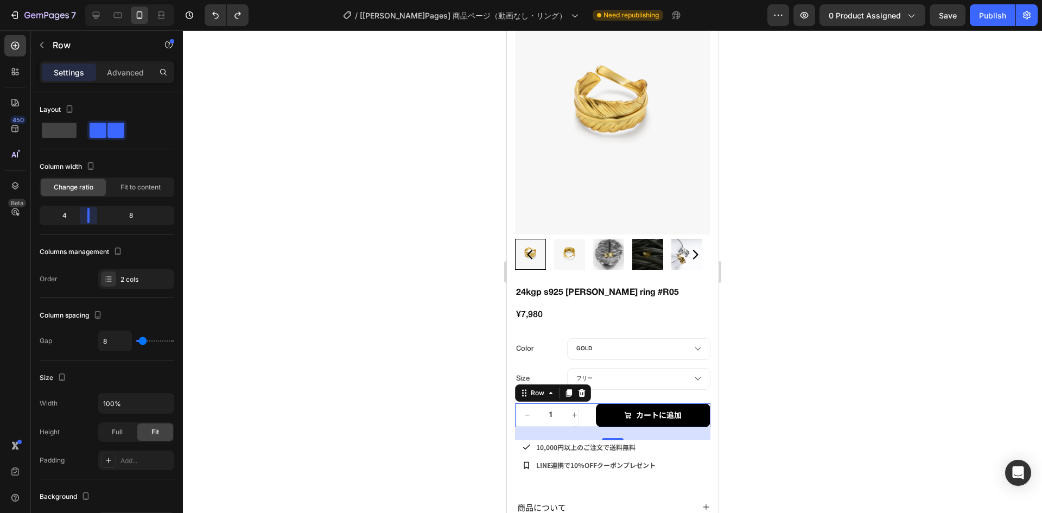
drag, startPoint x: 83, startPoint y: 214, endPoint x: 90, endPoint y: 214, distance: 6.5
click at [90, 0] on body "7 Version history / [[PERSON_NAME]Pages] 商品ページ（動画なし・リング） Need republishing Prev…" at bounding box center [521, 0] width 1042 height 0
click at [124, 189] on span "Fit to content" at bounding box center [141, 187] width 40 height 10
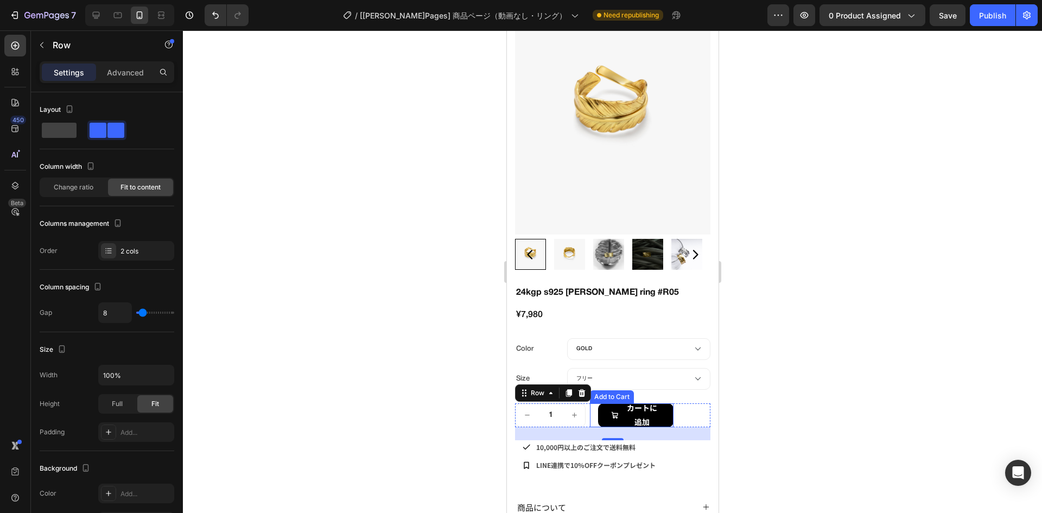
click at [603, 392] on div "Add to Cart" at bounding box center [612, 397] width 40 height 10
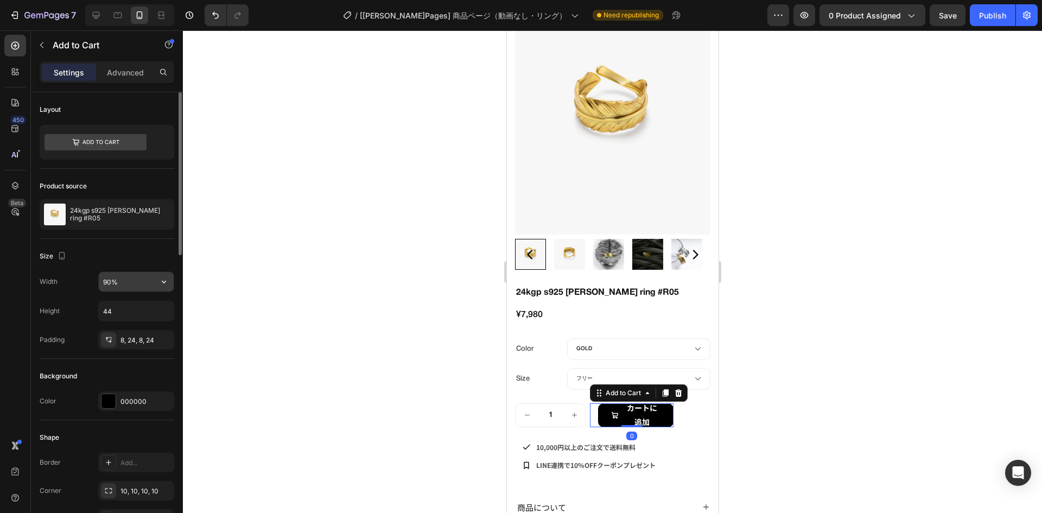
click at [118, 282] on input "90%" at bounding box center [136, 282] width 75 height 20
click at [121, 250] on div "Size" at bounding box center [107, 256] width 135 height 17
type input "1200"
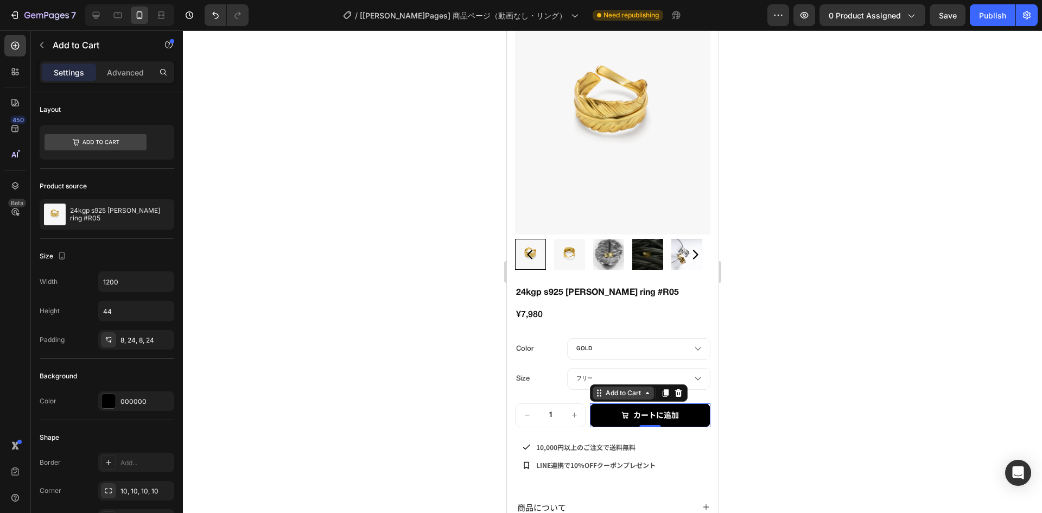
click at [612, 388] on div "Add to Cart" at bounding box center [623, 393] width 40 height 10
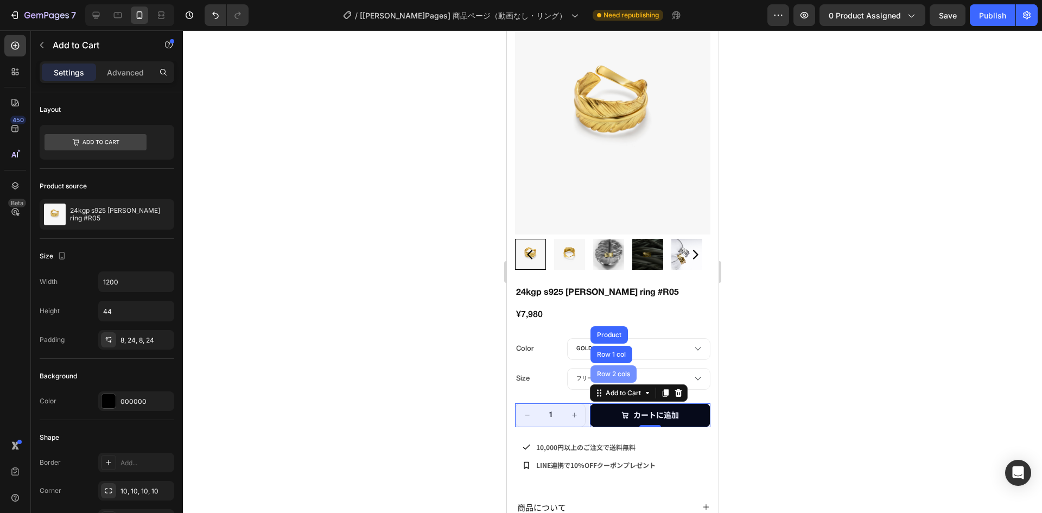
click at [607, 371] on div "Row 2 cols" at bounding box center [612, 374] width 37 height 7
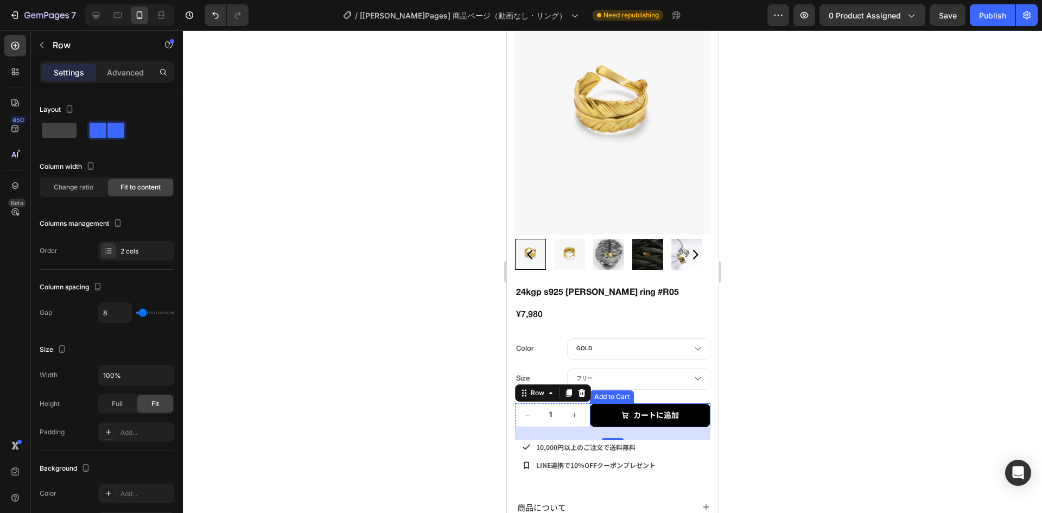
click at [603, 403] on button "カートに追加" at bounding box center [650, 415] width 121 height 24
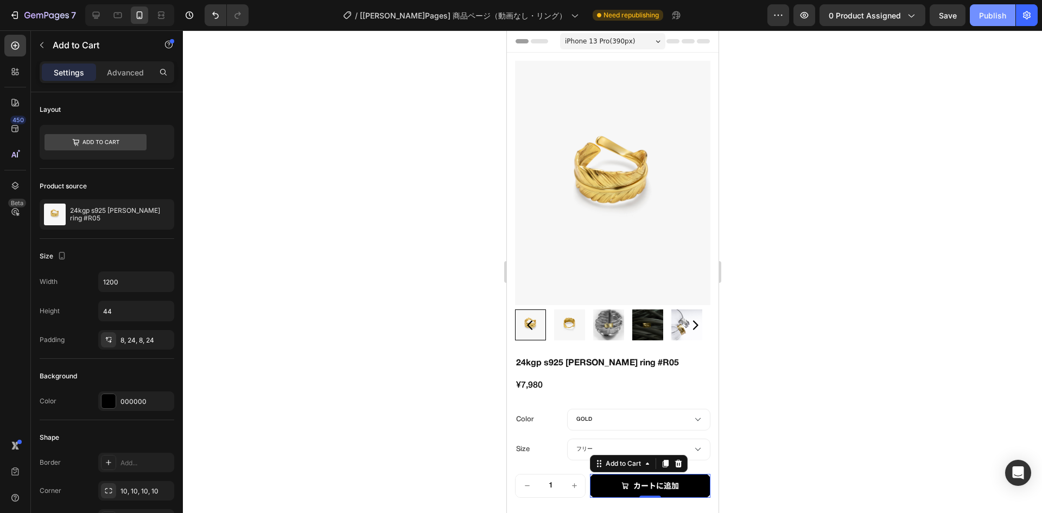
click at [987, 14] on div "Publish" at bounding box center [992, 15] width 27 height 11
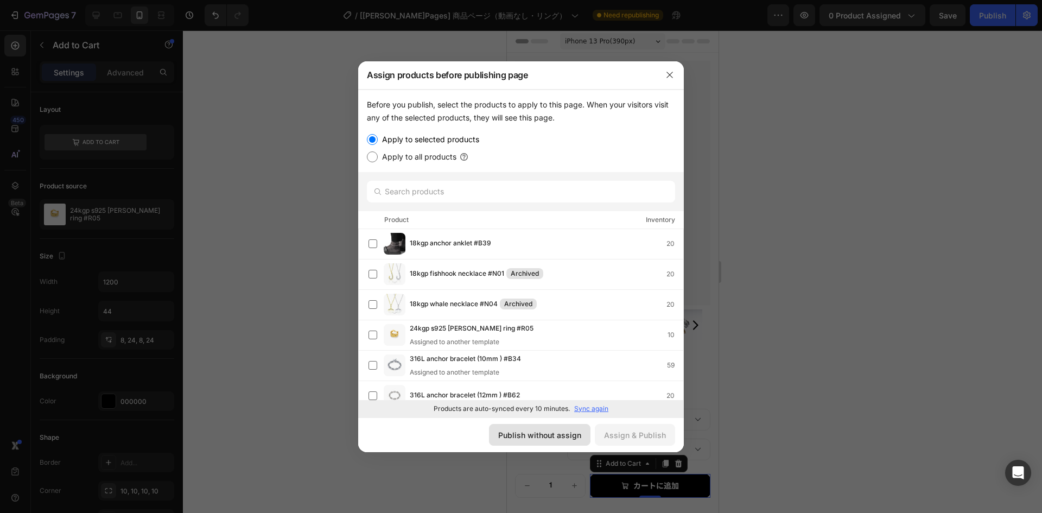
click at [556, 433] on div "Publish without assign" at bounding box center [539, 434] width 83 height 11
